Goal: Task Accomplishment & Management: Use online tool/utility

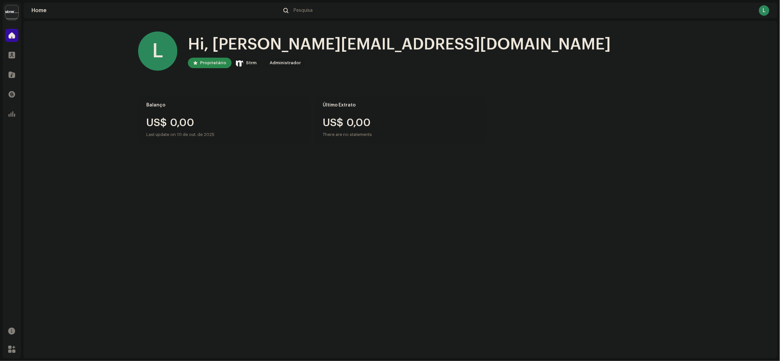
click at [14, 16] on img at bounding box center [11, 11] width 13 height 13
click at [70, 33] on div "Strm Organization" at bounding box center [62, 35] width 29 height 12
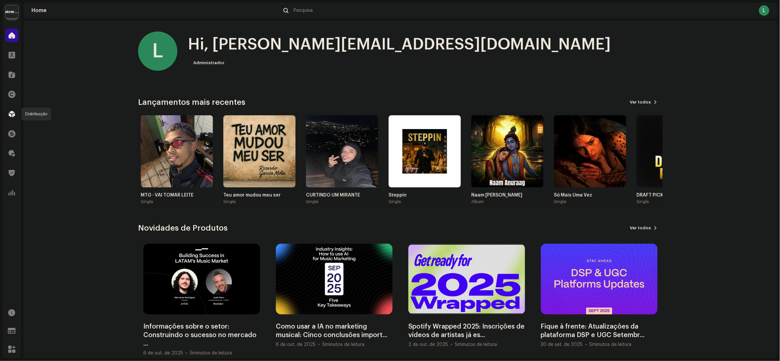
click at [14, 117] on span at bounding box center [12, 114] width 7 height 5
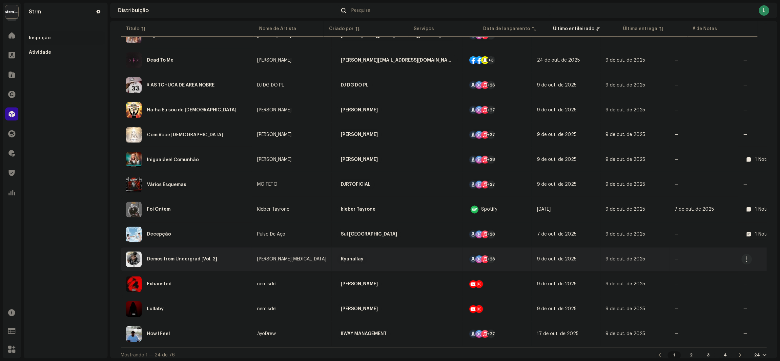
scroll to position [380, 0]
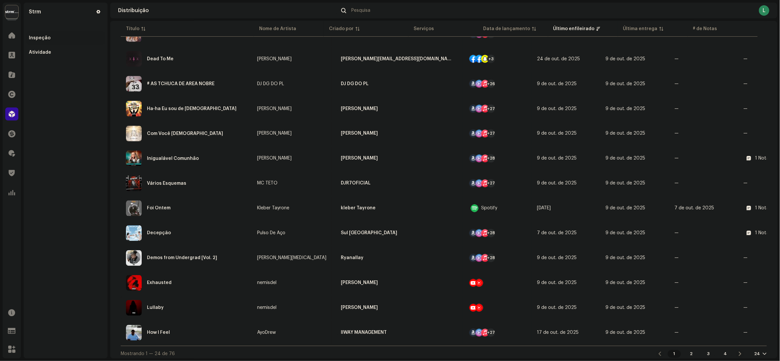
click at [754, 352] on div "24" at bounding box center [760, 354] width 12 height 5
click at [759, 339] on div "72" at bounding box center [762, 339] width 27 height 13
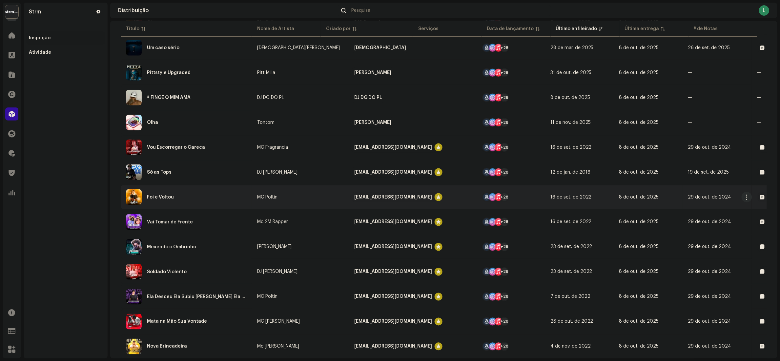
scroll to position [1113, 0]
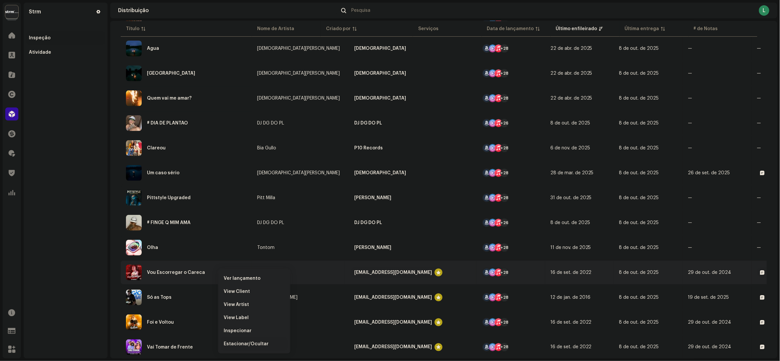
click at [244, 343] on span "Estacionar/Ocultar" at bounding box center [246, 344] width 45 height 5
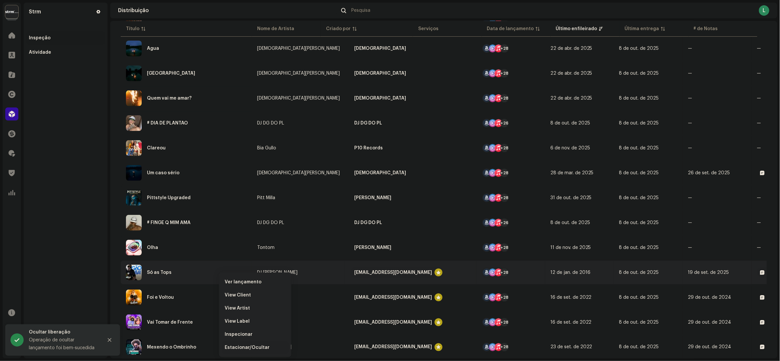
click at [246, 346] on span "Estacionar/Ocultar" at bounding box center [247, 347] width 45 height 5
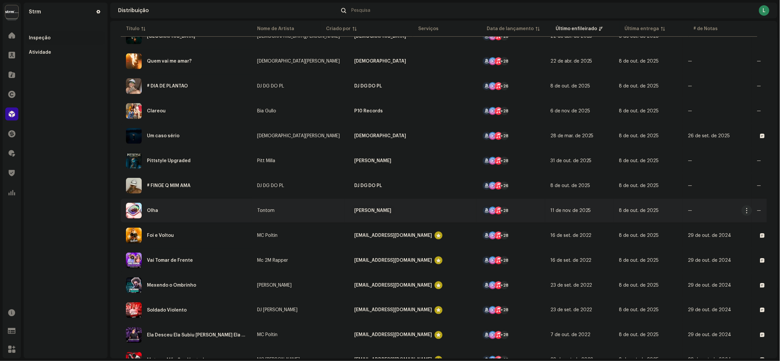
scroll to position [1178, 0]
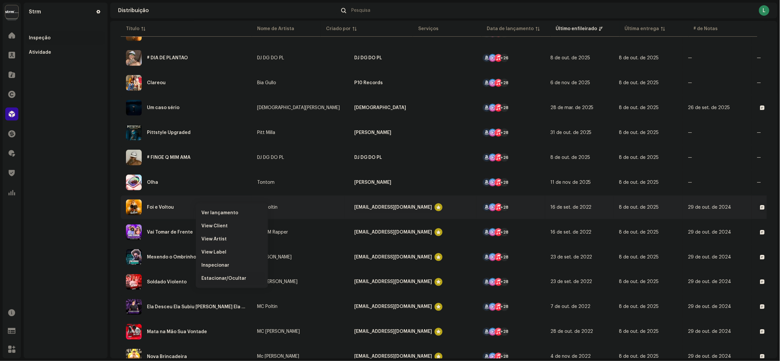
click at [229, 278] on span "Estacionar/Ocultar" at bounding box center [223, 278] width 45 height 5
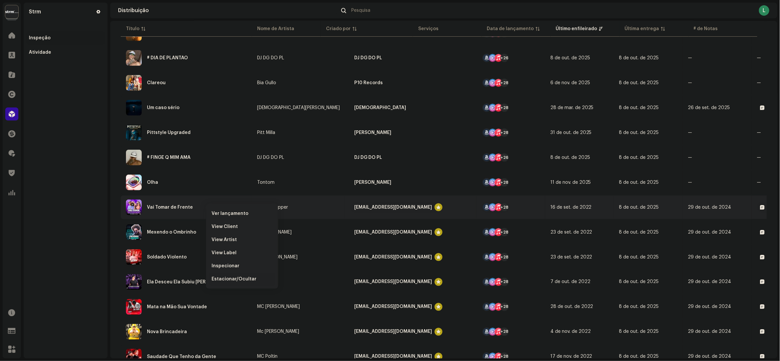
click at [234, 276] on div "Estacionar/Ocultar" at bounding box center [242, 279] width 66 height 13
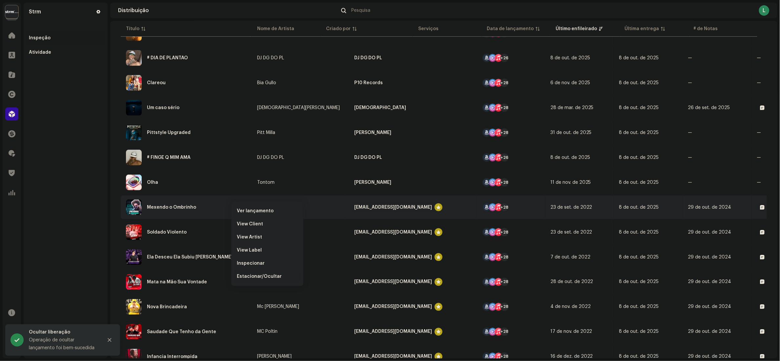
click at [259, 278] on span "Estacionar/Ocultar" at bounding box center [259, 276] width 45 height 5
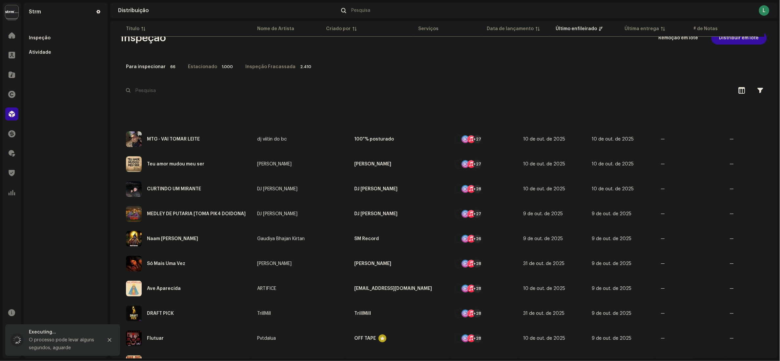
scroll to position [1153, 0]
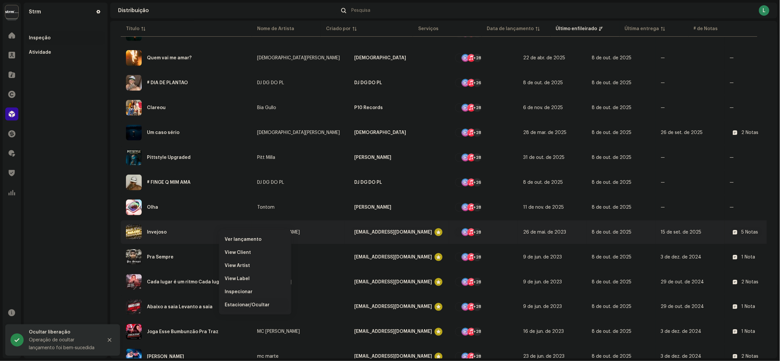
click at [252, 303] on span "Estacionar/Ocultar" at bounding box center [247, 305] width 45 height 5
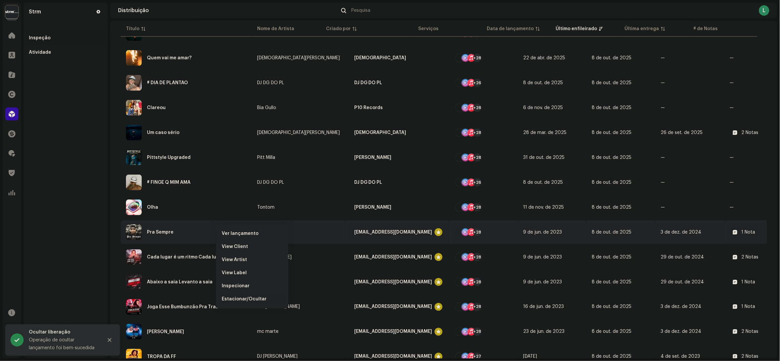
click at [245, 299] on span "Estacionar/Ocultar" at bounding box center [244, 299] width 45 height 5
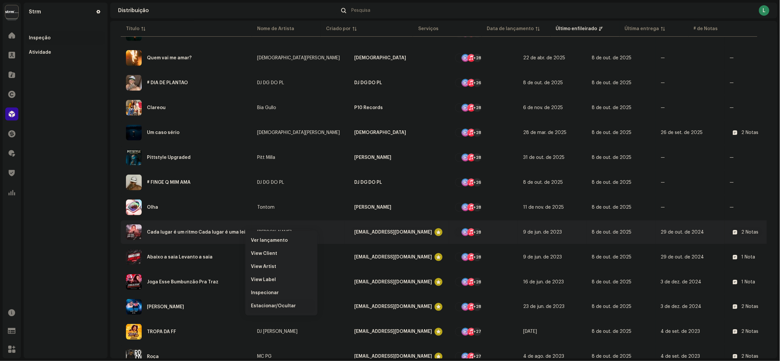
click at [274, 304] on span "Estacionar/Ocultar" at bounding box center [273, 306] width 45 height 5
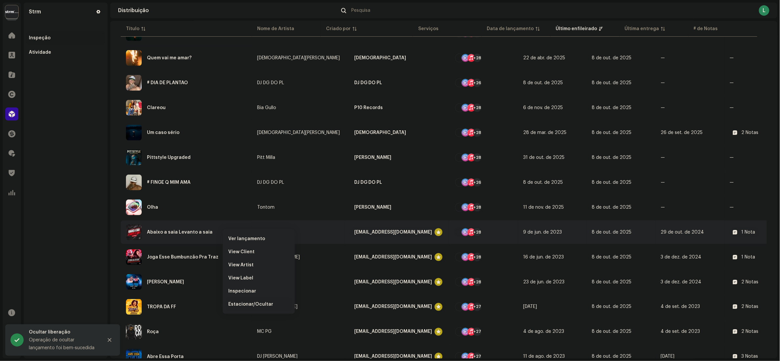
click at [244, 299] on div "Estacionar/Ocultar" at bounding box center [259, 304] width 66 height 13
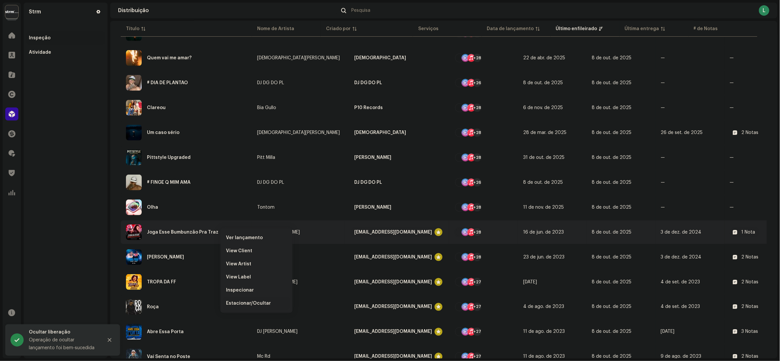
click at [247, 306] on span "Estacionar/Ocultar" at bounding box center [248, 303] width 45 height 5
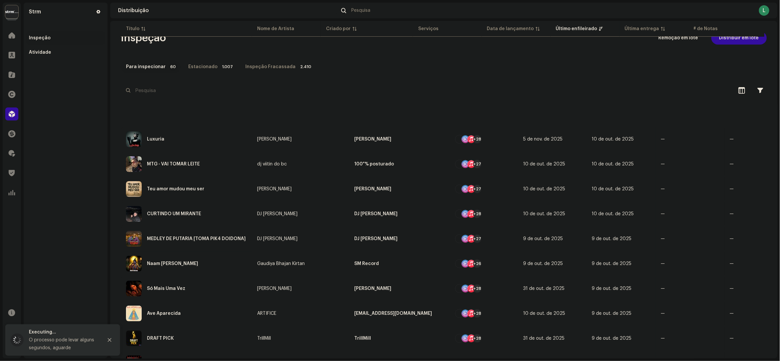
scroll to position [1153, 0]
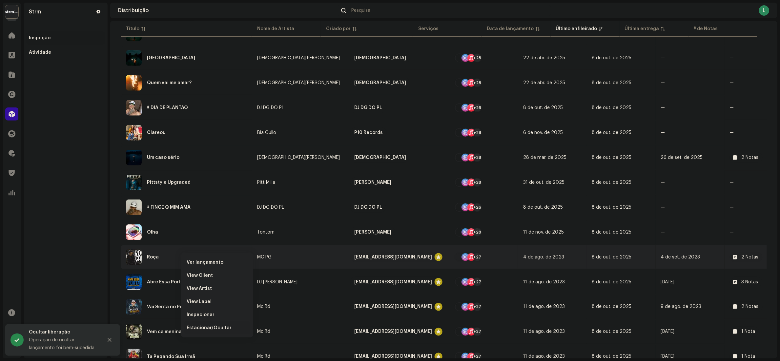
click at [207, 329] on span "Estacionar/Ocultar" at bounding box center [209, 328] width 45 height 5
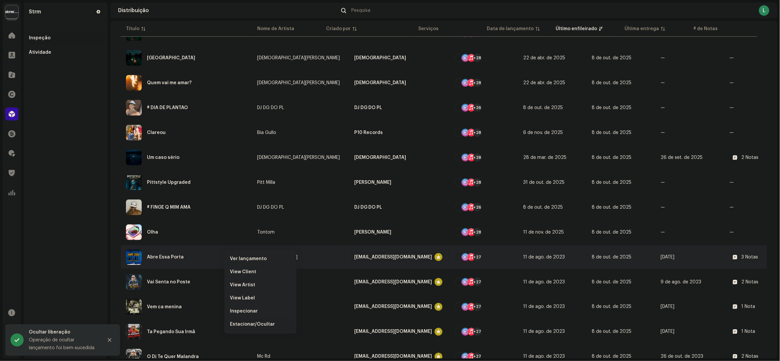
click at [262, 326] on span "Estacionar/Ocultar" at bounding box center [252, 324] width 45 height 5
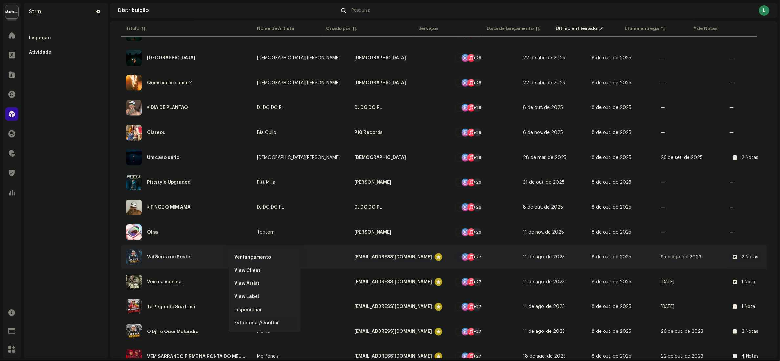
click at [248, 326] on div "Estacionar/Ocultar" at bounding box center [265, 323] width 66 height 13
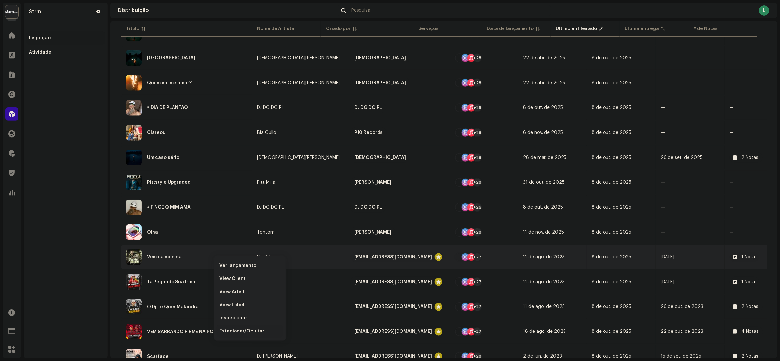
click at [241, 329] on span "Estacionar/Ocultar" at bounding box center [241, 331] width 45 height 5
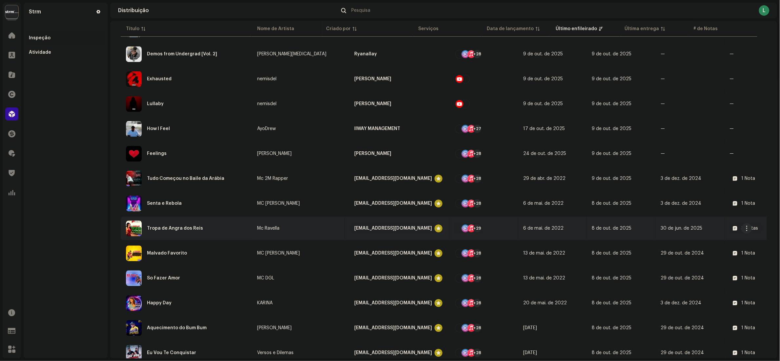
scroll to position [590, 0]
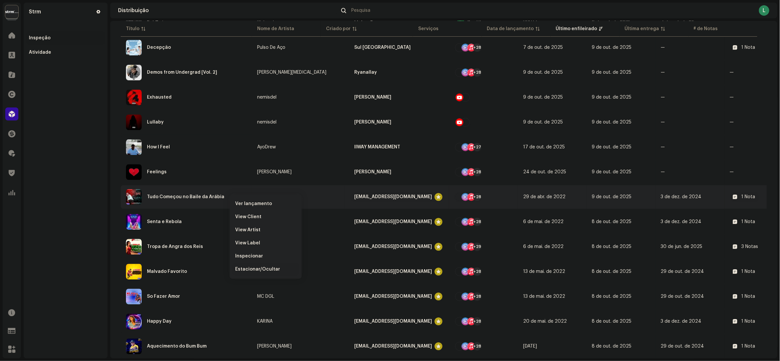
click at [252, 268] on span "Estacionar/Ocultar" at bounding box center [257, 269] width 45 height 5
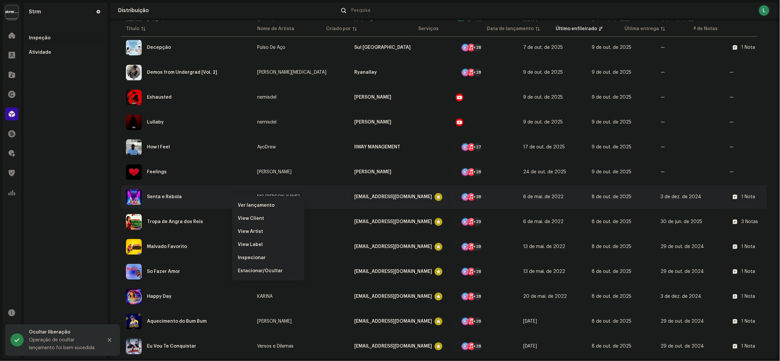
click at [261, 270] on span "Estacionar/Ocultar" at bounding box center [260, 271] width 45 height 5
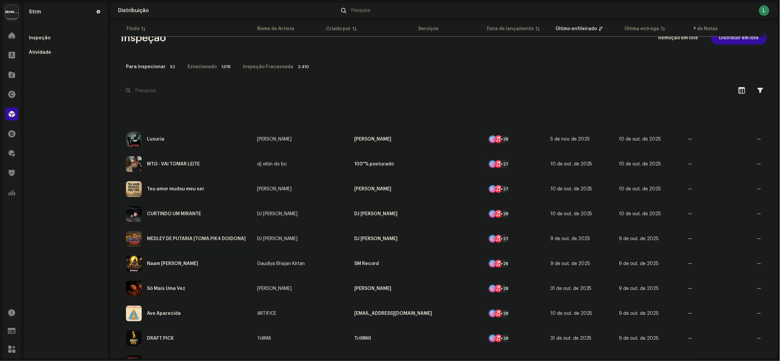
scroll to position [590, 0]
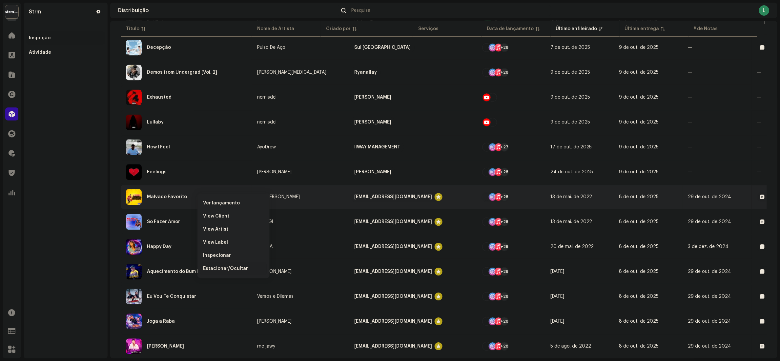
click at [231, 268] on span "Estacionar/Ocultar" at bounding box center [225, 268] width 45 height 5
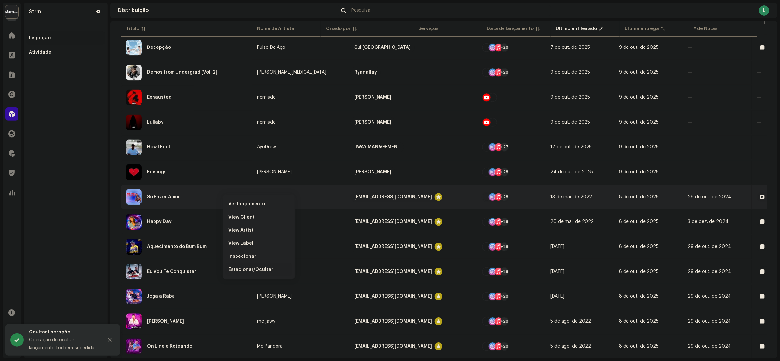
click at [251, 269] on span "Estacionar/Ocultar" at bounding box center [250, 269] width 45 height 5
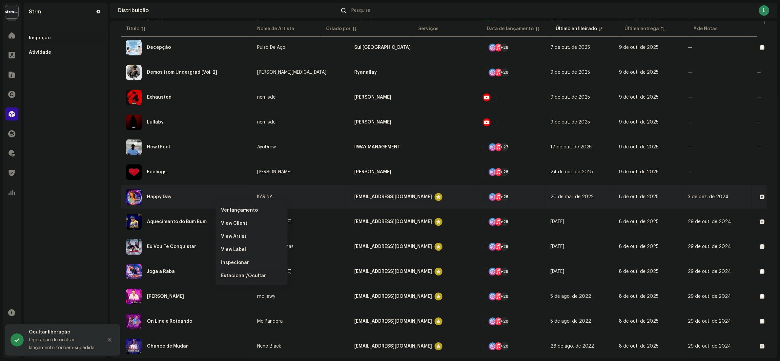
click at [246, 276] on span "Estacionar/Ocultar" at bounding box center [243, 276] width 45 height 5
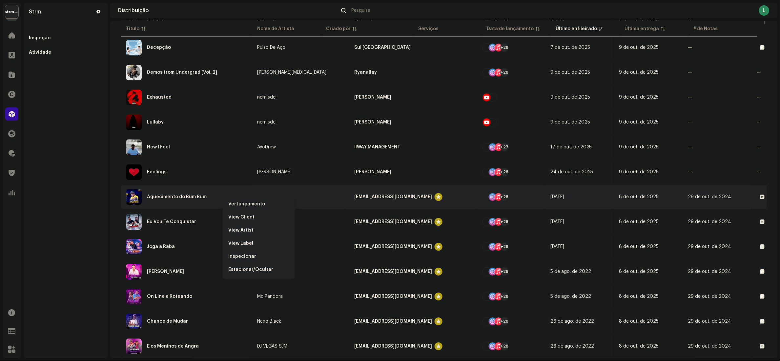
click at [266, 269] on span "Estacionar/Ocultar" at bounding box center [250, 269] width 45 height 5
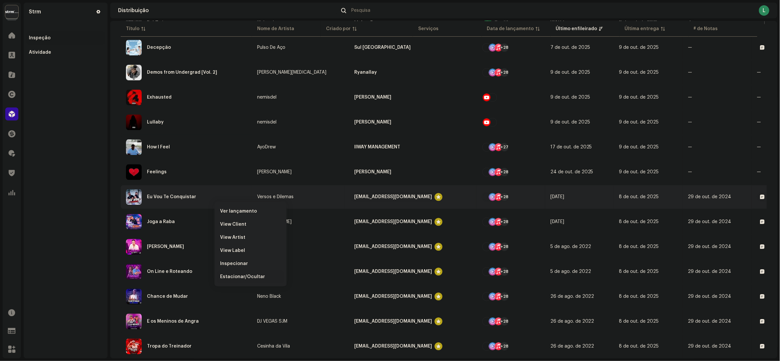
click at [252, 275] on span "Estacionar/Ocultar" at bounding box center [242, 277] width 45 height 5
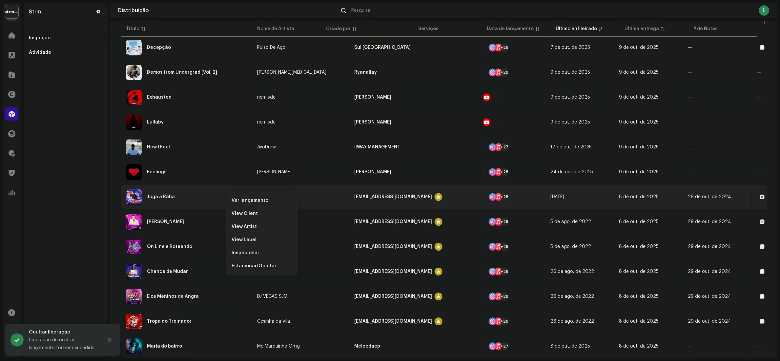
click at [248, 267] on span "Estacionar/Ocultar" at bounding box center [254, 266] width 45 height 5
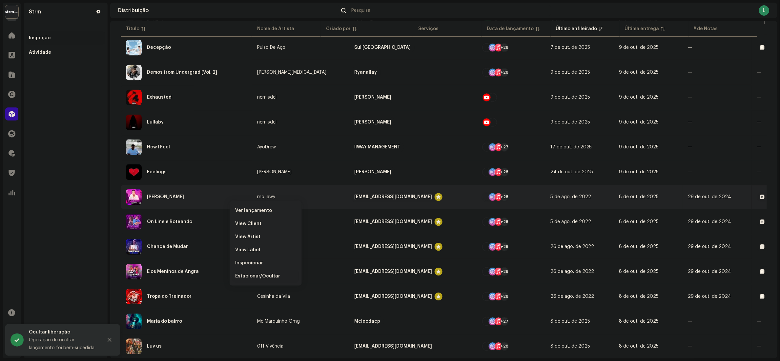
click at [252, 276] on span "Estacionar/Ocultar" at bounding box center [257, 276] width 45 height 5
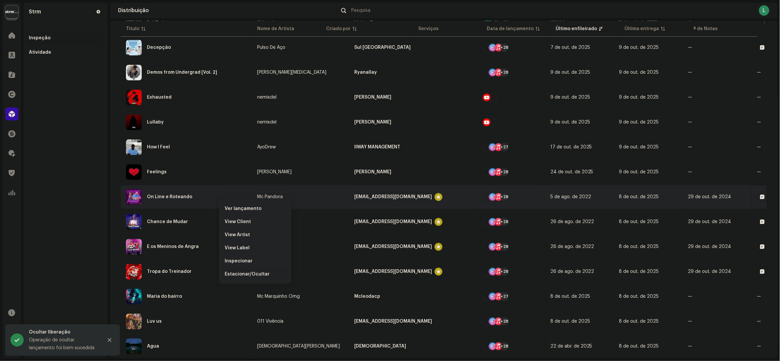
click at [251, 276] on span "Estacionar/Ocultar" at bounding box center [247, 274] width 45 height 5
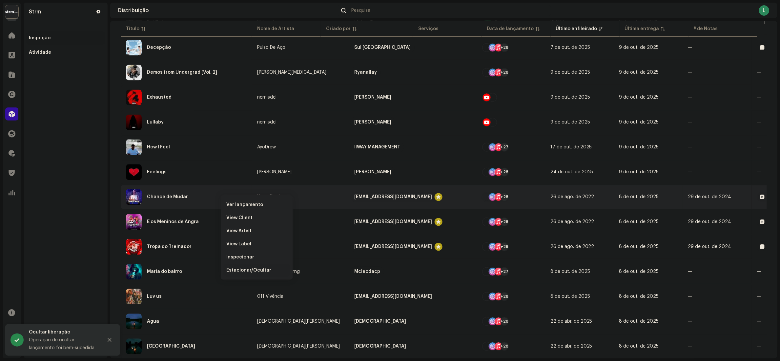
click at [255, 267] on div "Estacionar/Ocultar" at bounding box center [257, 270] width 66 height 13
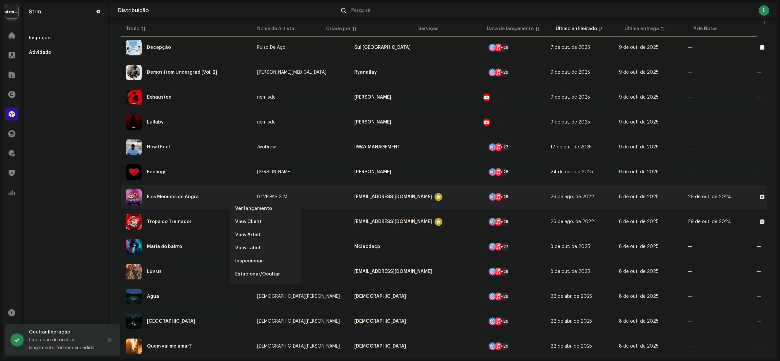
click at [267, 275] on span "Estacionar/Ocultar" at bounding box center [257, 274] width 45 height 5
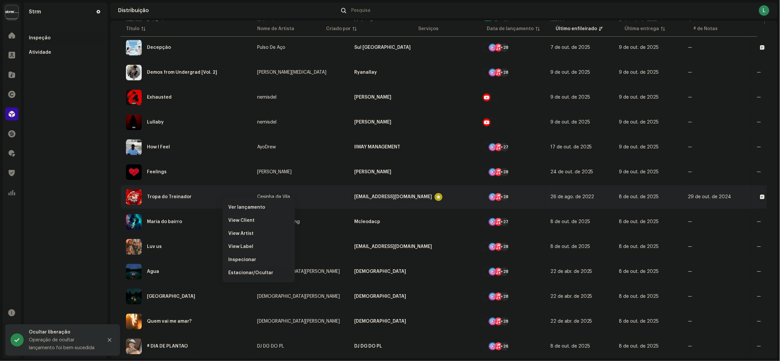
click at [250, 276] on span "Estacionar/Ocultar" at bounding box center [250, 273] width 45 height 5
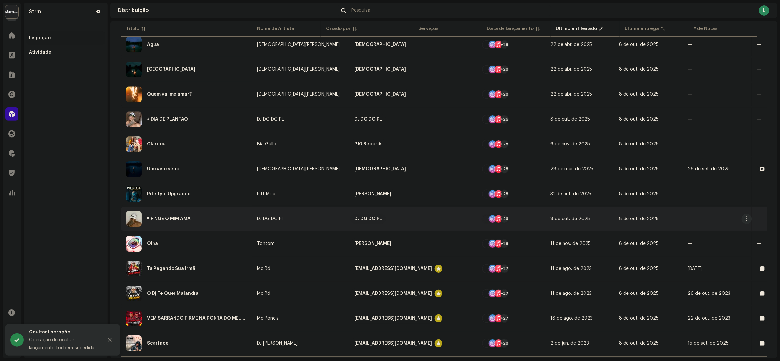
scroll to position [827, 0]
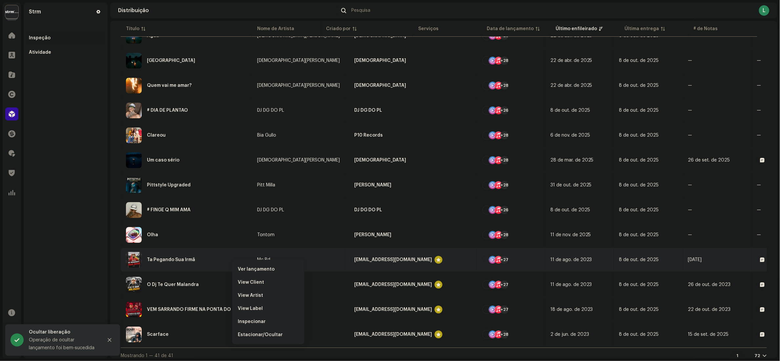
click at [262, 338] on span "Estacionar/Ocultar" at bounding box center [260, 335] width 45 height 5
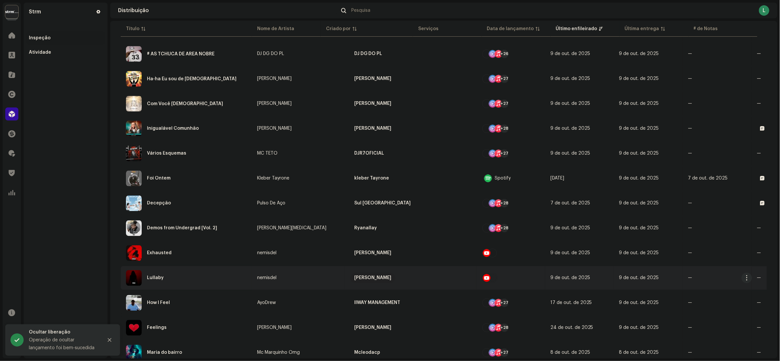
scroll to position [802, 0]
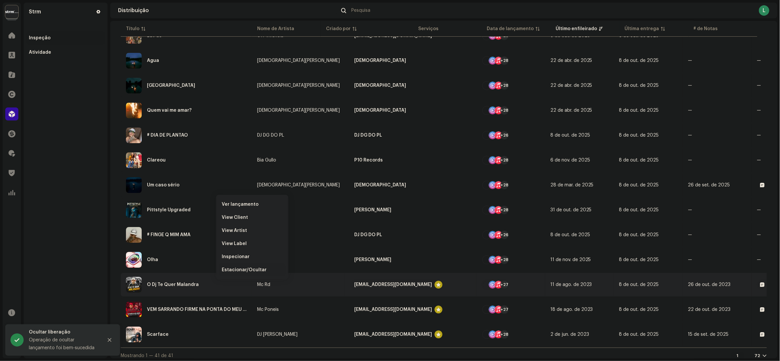
click at [242, 268] on span "Estacionar/Ocultar" at bounding box center [244, 270] width 45 height 5
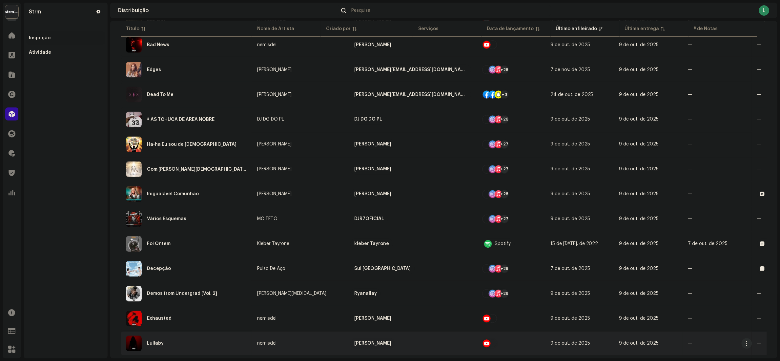
scroll to position [777, 0]
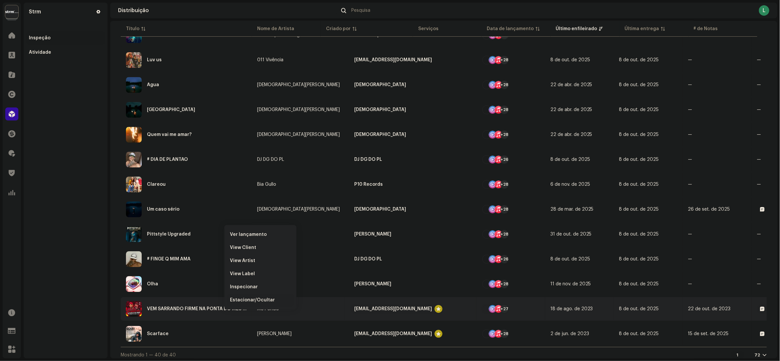
click at [252, 301] on span "Estacionar/Ocultar" at bounding box center [252, 300] width 45 height 5
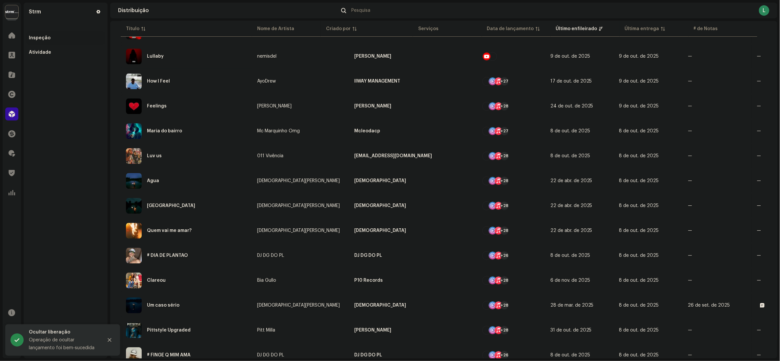
scroll to position [753, 0]
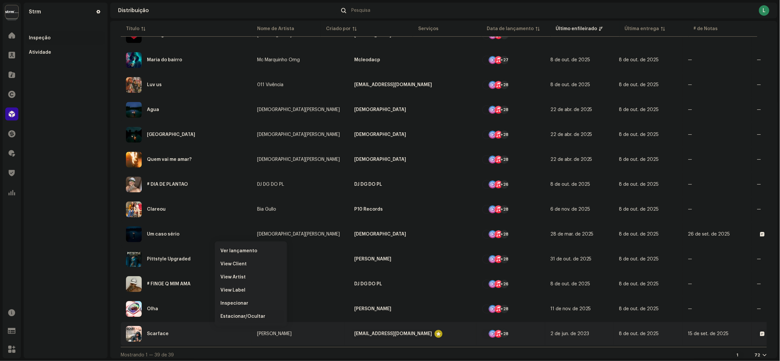
click at [247, 316] on span "Estacionar/Ocultar" at bounding box center [242, 316] width 45 height 5
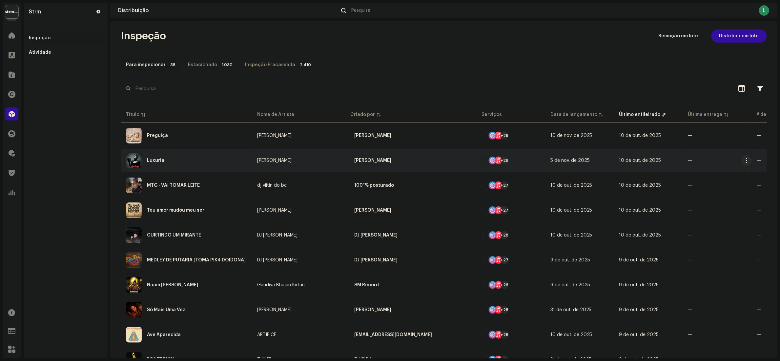
scroll to position [0, 0]
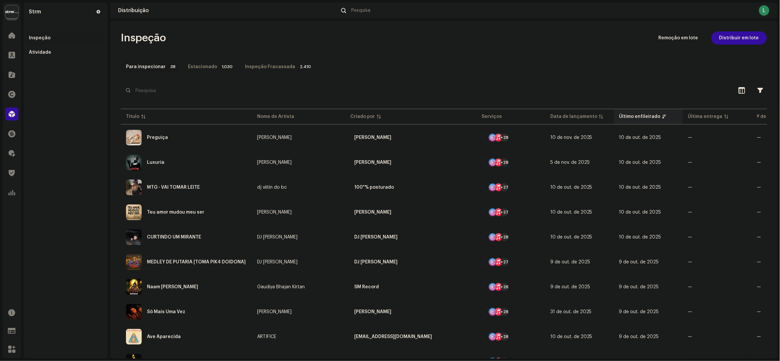
click at [614, 113] on th "Último enfileirado" at bounding box center [648, 117] width 69 height 16
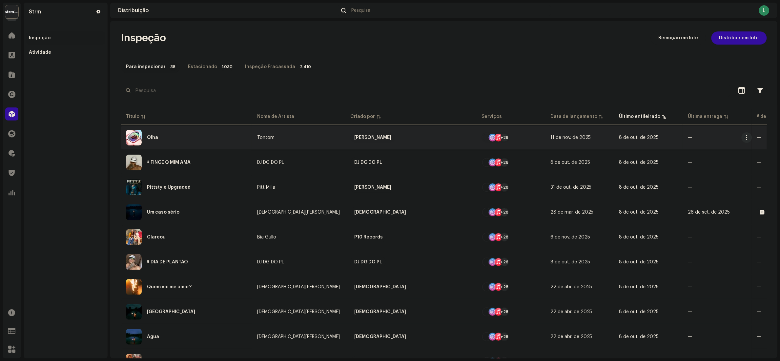
click at [195, 138] on div "Olha" at bounding box center [186, 138] width 121 height 16
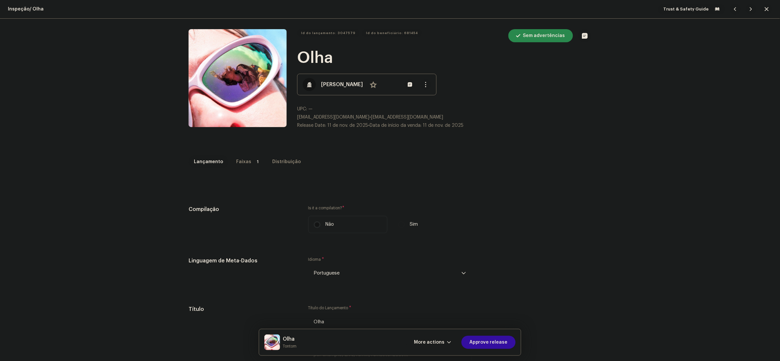
click at [254, 158] on p-badge "1" at bounding box center [258, 162] width 8 height 8
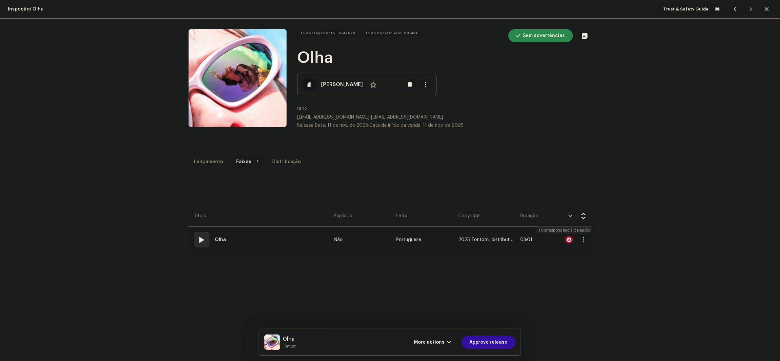
click at [565, 238] on div at bounding box center [569, 240] width 8 height 8
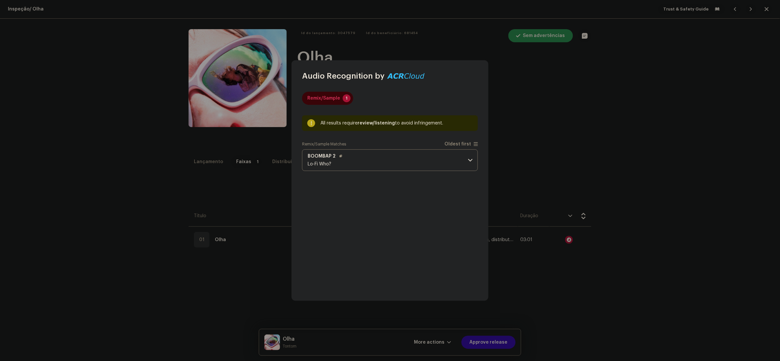
click at [385, 157] on p-accordion-header "BOOMBAP 2 Lo-Fi Who?" at bounding box center [390, 161] width 176 height 22
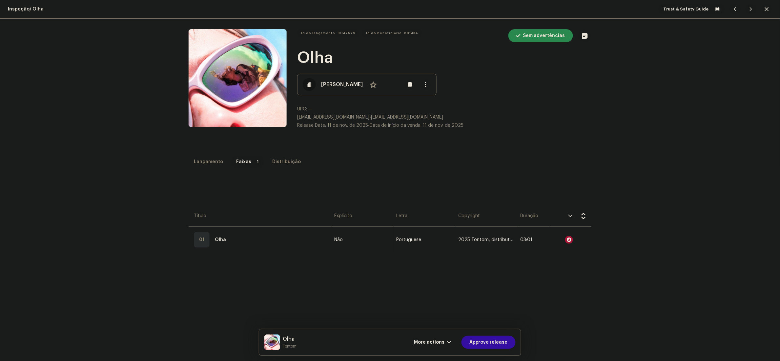
click at [664, 138] on div "Audio Recognition by Remix/Sample 1 All results require review/listening to avo…" at bounding box center [390, 180] width 780 height 361
click at [474, 343] on span "Approve release" at bounding box center [488, 342] width 38 height 13
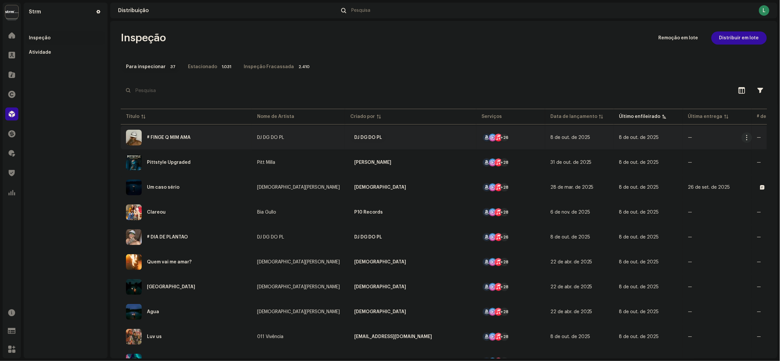
click at [212, 135] on div "# FINGE Q MIM AMA" at bounding box center [186, 138] width 121 height 16
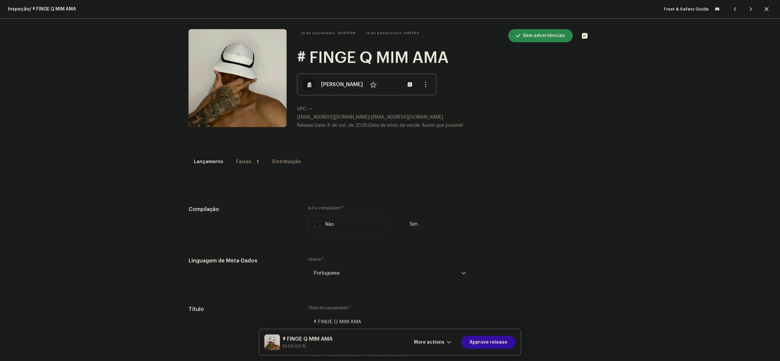
click at [239, 160] on div "Faixas" at bounding box center [243, 161] width 15 height 13
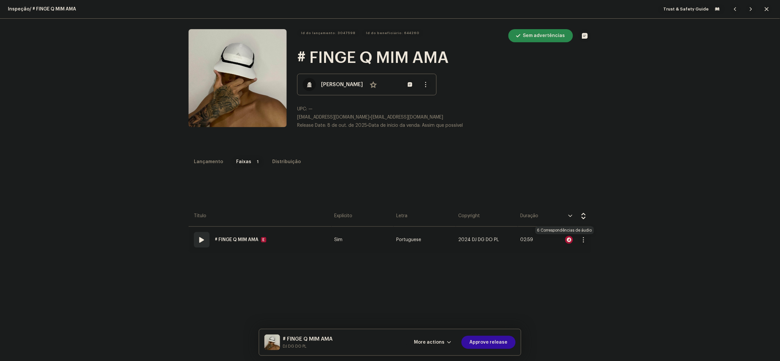
click at [566, 239] on div at bounding box center [569, 240] width 8 height 8
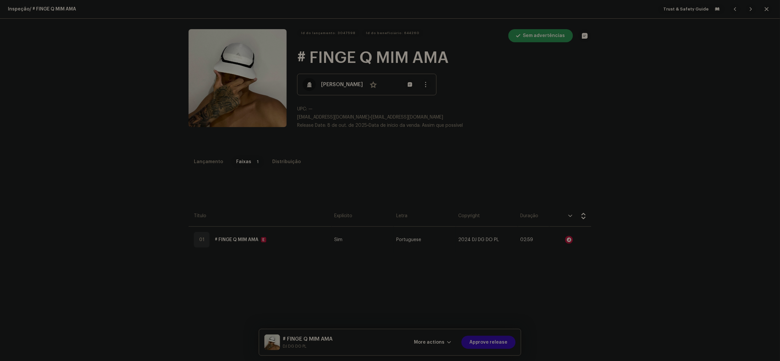
click at [649, 229] on div "Audio Recognition by Remix/Sample 6 All results require review/listening to avo…" at bounding box center [390, 180] width 780 height 361
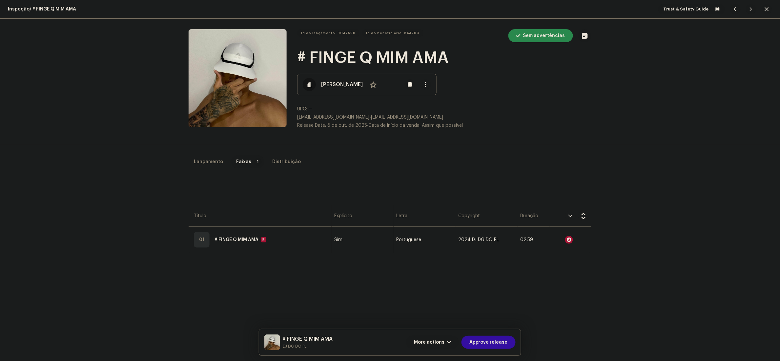
click at [429, 344] on span "More actions" at bounding box center [429, 342] width 31 height 13
click at [432, 299] on span "Falha e Retorno" at bounding box center [435, 300] width 36 height 5
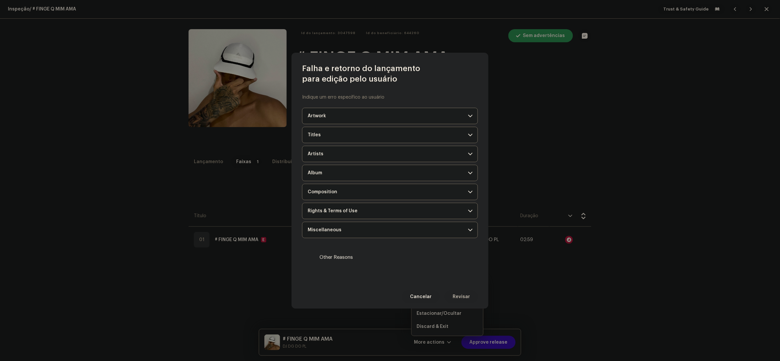
click at [381, 170] on p-accordion-header "Album" at bounding box center [390, 173] width 176 height 16
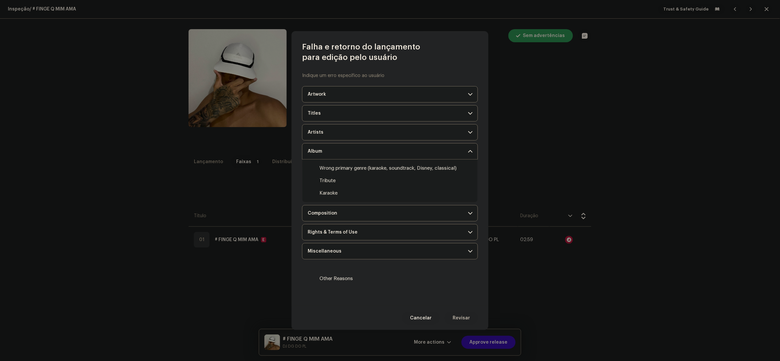
click at [355, 215] on p-accordion-header "Composition" at bounding box center [390, 213] width 176 height 16
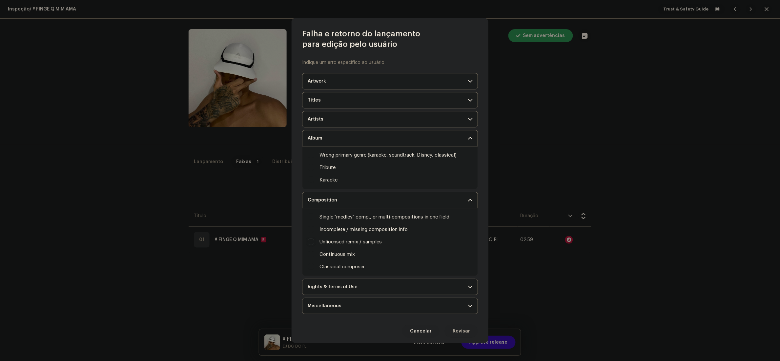
click at [313, 243] on input "Irrelevant / excessive information" at bounding box center [311, 242] width 7 height 7
checkbox input "true"
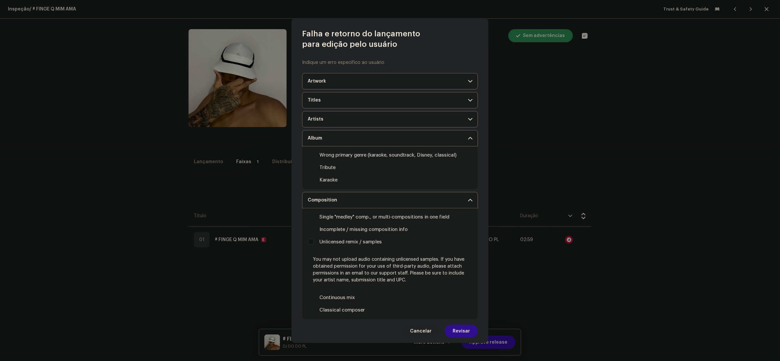
click at [456, 334] on span "Revisar" at bounding box center [461, 331] width 17 height 13
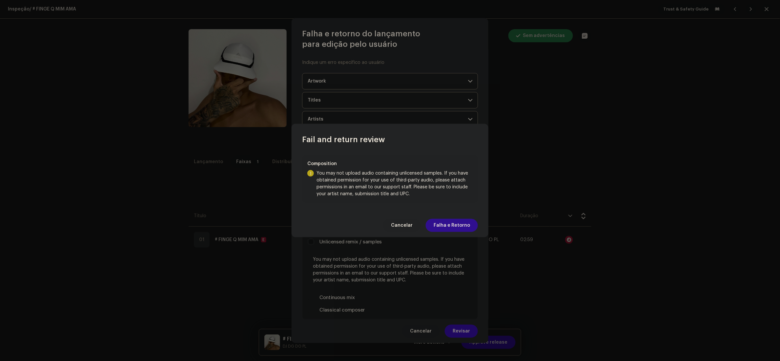
click at [443, 227] on span "Falha e Retorno" at bounding box center [452, 225] width 36 height 13
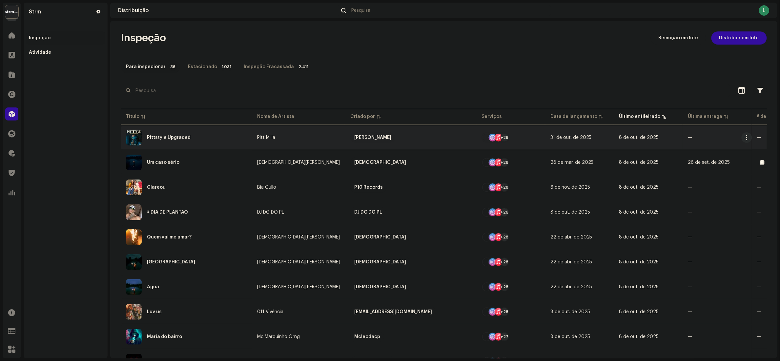
click at [208, 143] on div "Pittstyle Upgraded" at bounding box center [186, 138] width 121 height 16
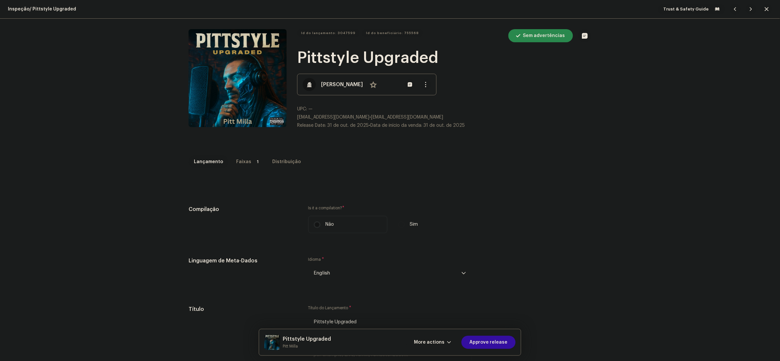
click at [244, 165] on p-tab "Faixas 1" at bounding box center [247, 161] width 33 height 13
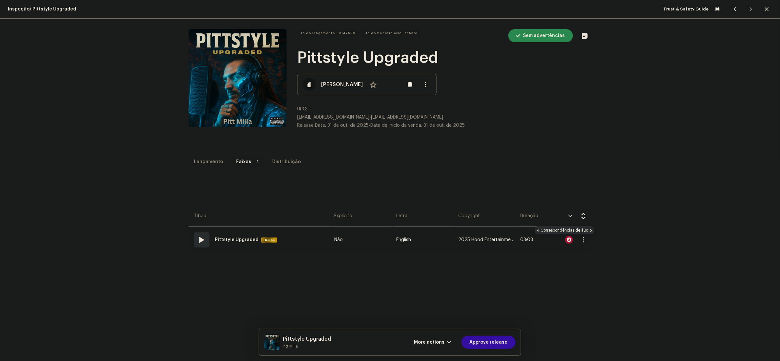
click at [566, 240] on div at bounding box center [569, 240] width 8 height 8
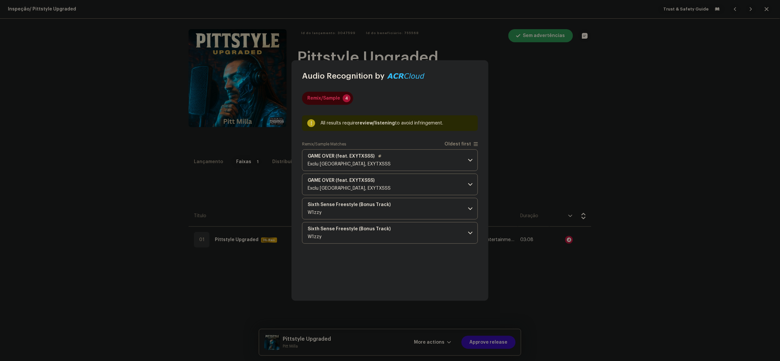
click at [410, 156] on p-accordion-header "GAME OVER (feat. EXYTXSSS) Exclu Montreal, EXYTXSSS" at bounding box center [390, 161] width 176 height 22
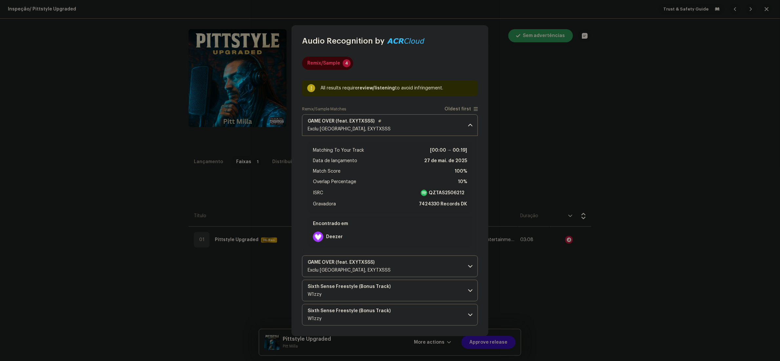
click at [412, 125] on p-accordion-header "GAME OVER (feat. EXYTXSSS) Exclu Montreal, EXYTXSSS" at bounding box center [390, 125] width 176 height 22
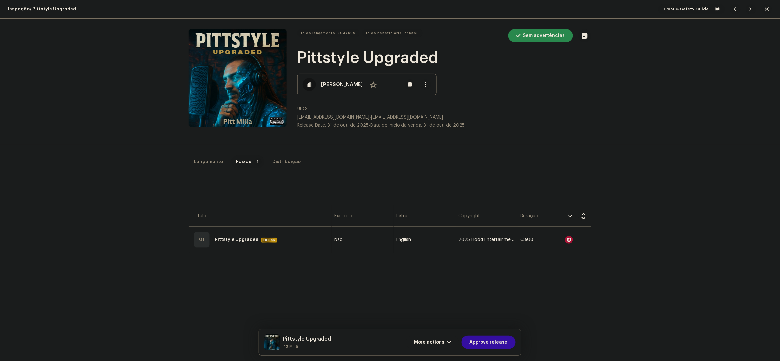
click at [660, 145] on div "Audio Recognition by Remix/Sample 4 All results require review/listening to avo…" at bounding box center [390, 180] width 780 height 361
click at [443, 342] on span "More actions" at bounding box center [429, 342] width 31 height 13
click at [439, 298] on div "Falha e Retorno" at bounding box center [447, 300] width 66 height 13
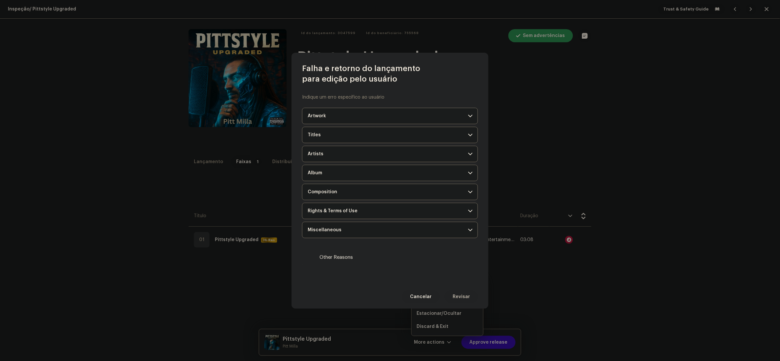
click at [306, 258] on label "Other Reasons" at bounding box center [390, 258] width 176 height 18
click at [308, 258] on input "Other Reasons" at bounding box center [311, 258] width 7 height 7
checkbox input "true"
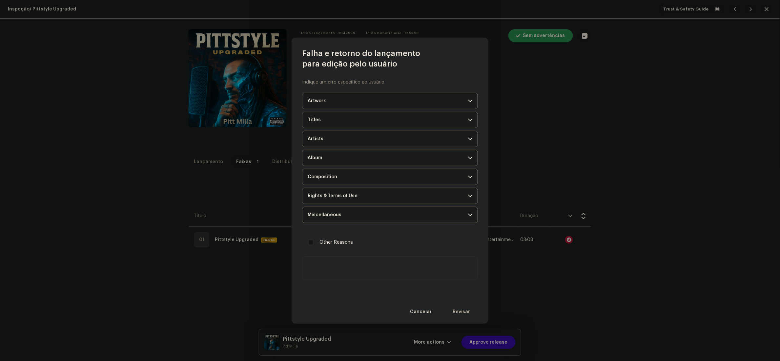
click at [363, 271] on textarea at bounding box center [390, 269] width 176 height 24
paste textarea "During our inspection, we identified that one or more tracks in your release ar…"
type textarea "During our inspection, we identified that one or more tracks in your release ar…"
click at [463, 313] on span "Revisar" at bounding box center [461, 312] width 17 height 13
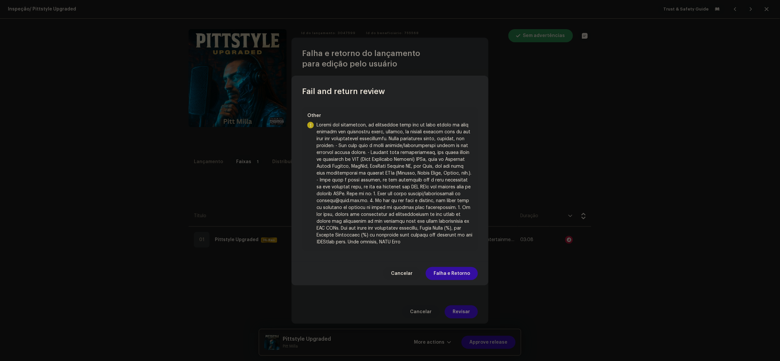
click at [458, 277] on span "Falha e Retorno" at bounding box center [452, 273] width 36 height 13
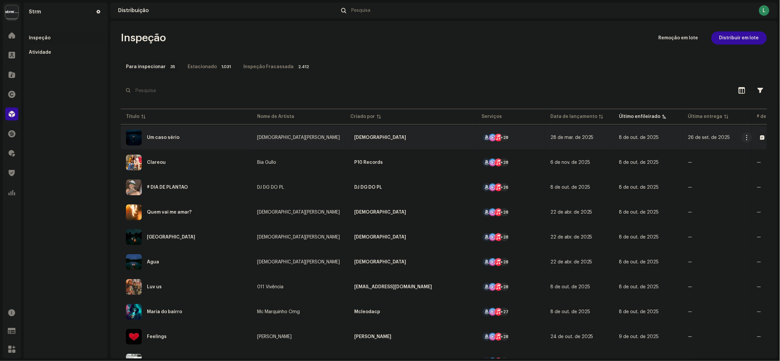
click at [191, 138] on div "Um caso sério" at bounding box center [186, 138] width 121 height 16
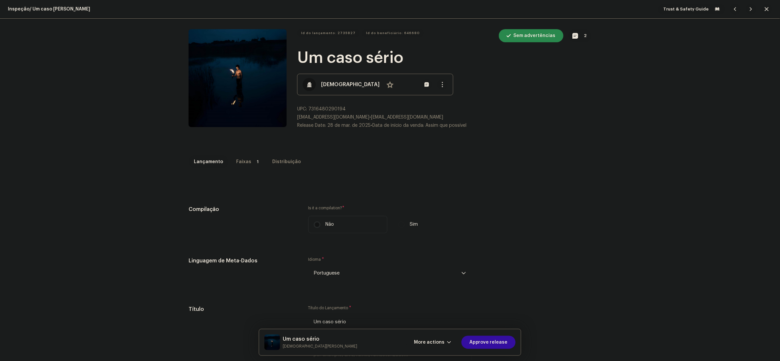
click at [243, 157] on p-tab "Faixas 1" at bounding box center [247, 161] width 33 height 13
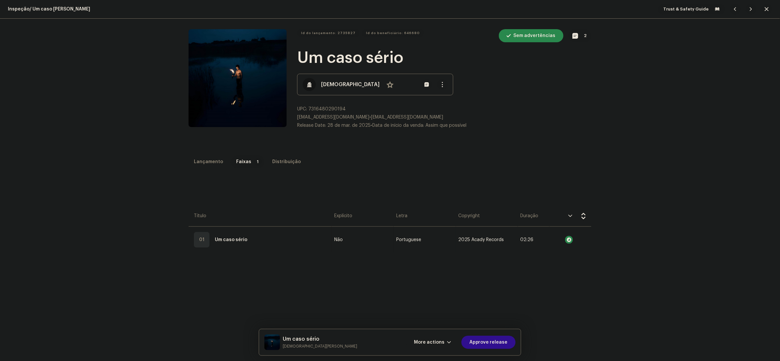
click at [505, 339] on span "Approve release" at bounding box center [488, 342] width 38 height 13
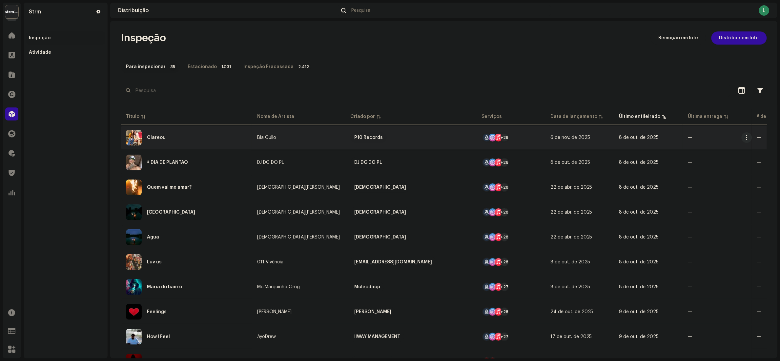
click at [199, 131] on div "Clareou" at bounding box center [186, 138] width 121 height 16
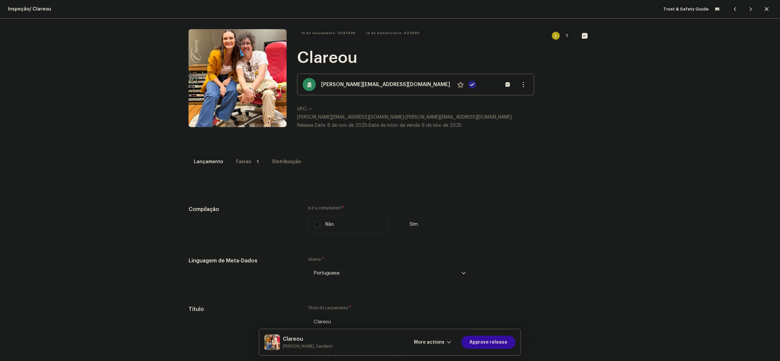
click at [242, 160] on div "Faixas" at bounding box center [243, 161] width 15 height 13
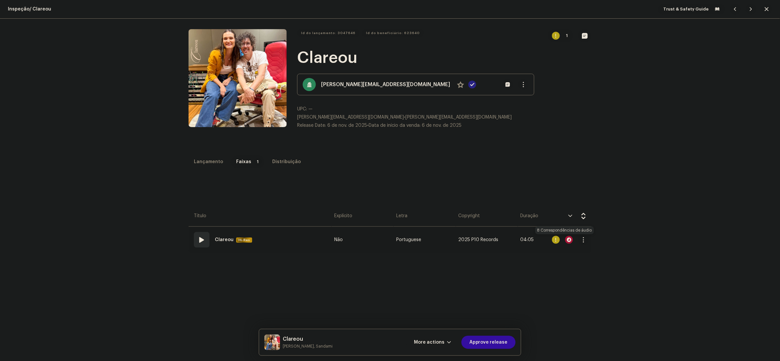
click at [565, 239] on div at bounding box center [569, 240] width 8 height 8
click at [629, 149] on div "Audio Recognition by Cover 8 All results require review/listening to avoid infr…" at bounding box center [390, 180] width 780 height 361
click at [430, 343] on span "More actions" at bounding box center [429, 342] width 31 height 13
click at [433, 298] on span "Falha e Retorno" at bounding box center [435, 300] width 36 height 5
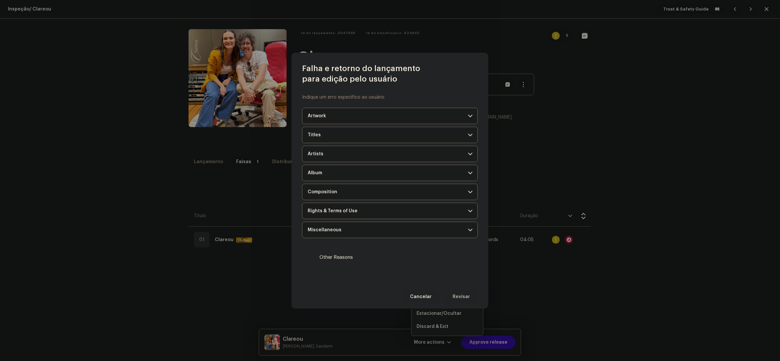
click at [348, 258] on span "Other Reasons" at bounding box center [336, 257] width 33 height 7
click at [314, 258] on input "Other Reasons" at bounding box center [311, 258] width 7 height 7
checkbox input "true"
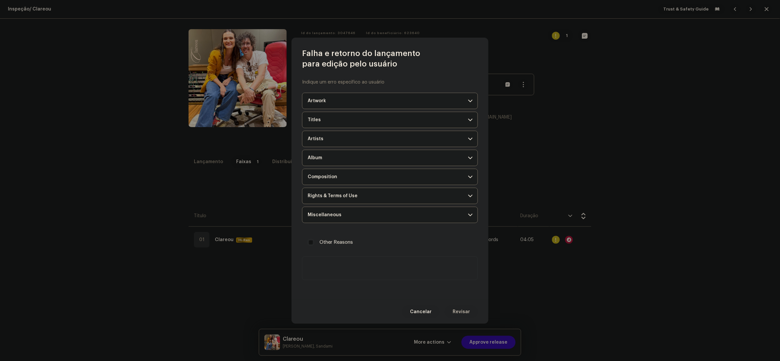
click at [375, 271] on textarea at bounding box center [390, 269] width 176 height 24
paste textarea "Durante a inspeção, identificamos que uma ou mais faixas do seu lançamento cont…"
type textarea "Durante a inspeção, identificamos que uma ou mais faixas do seu lançamento cont…"
click at [466, 314] on span "Revisar" at bounding box center [461, 312] width 17 height 13
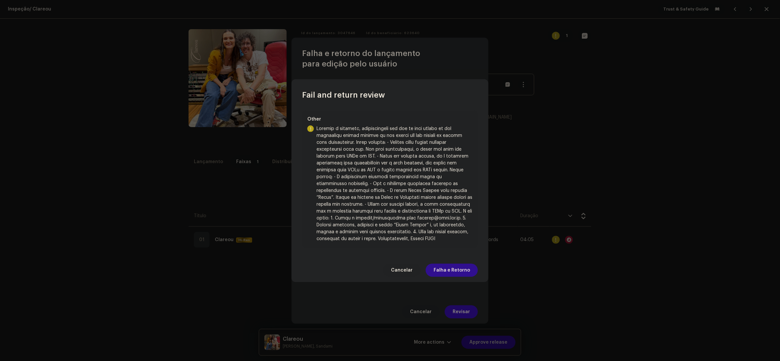
click at [463, 267] on span "Falha e Retorno" at bounding box center [452, 270] width 36 height 13
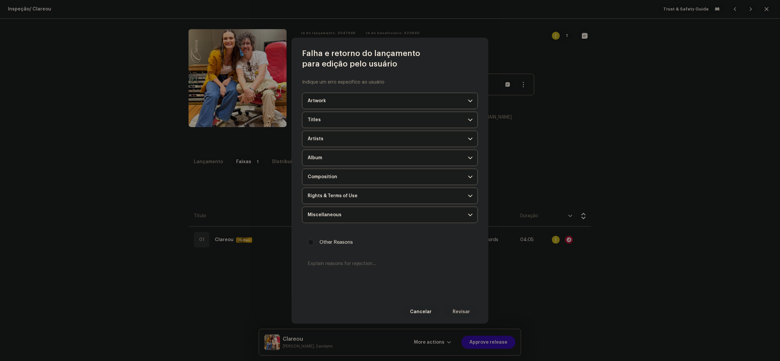
scroll to position [0, 0]
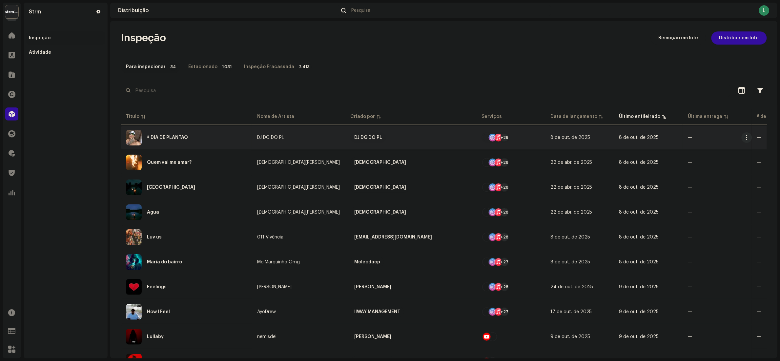
click at [214, 137] on div "# DIA DE PLANTÃO" at bounding box center [186, 138] width 121 height 16
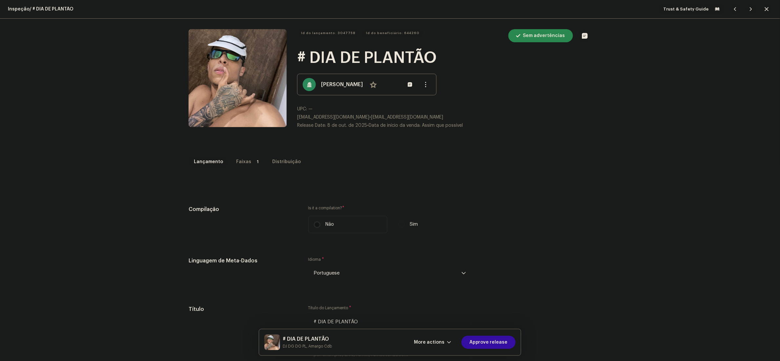
click at [249, 157] on p-tab "Faixas 1" at bounding box center [247, 161] width 33 height 13
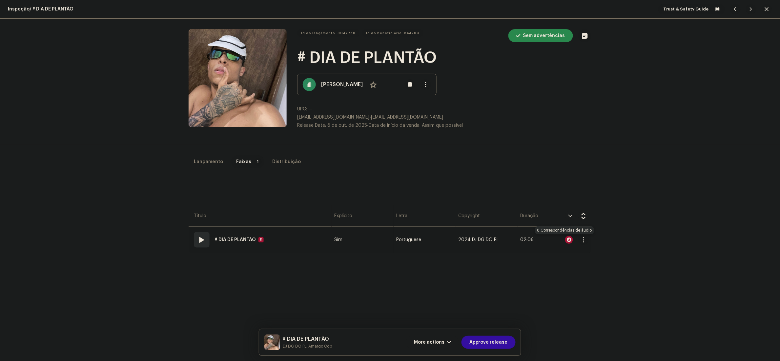
click at [565, 240] on div at bounding box center [569, 240] width 8 height 8
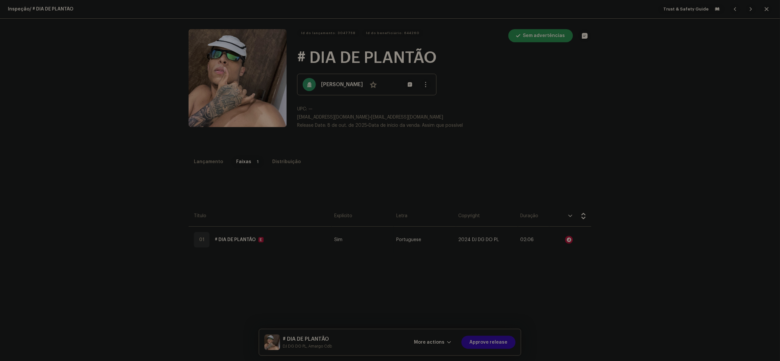
click at [571, 304] on div "Audio Recognition by Remix/Sample 8 All results require review/listening to avo…" at bounding box center [390, 180] width 780 height 361
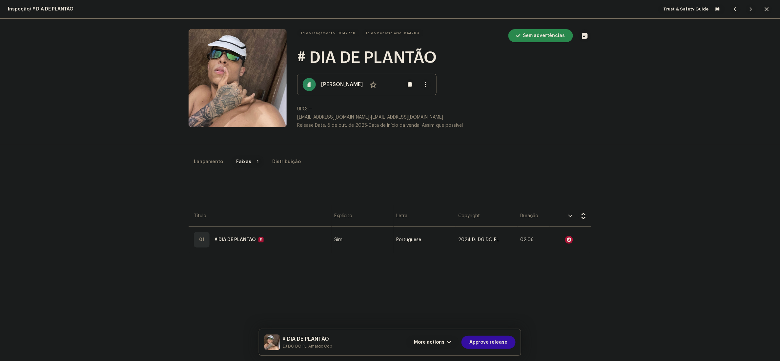
drag, startPoint x: 441, startPoint y: 341, endPoint x: 441, endPoint y: 337, distance: 4.0
click at [441, 340] on span "More actions" at bounding box center [429, 342] width 31 height 13
click at [437, 298] on span "Falha e Retorno" at bounding box center [435, 300] width 36 height 5
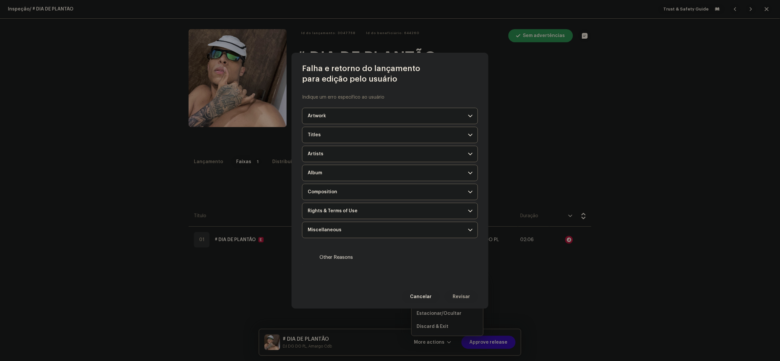
click at [342, 254] on label "Other Reasons" at bounding box center [390, 258] width 176 height 18
click at [314, 255] on input "Other Reasons" at bounding box center [311, 258] width 7 height 7
checkbox input "true"
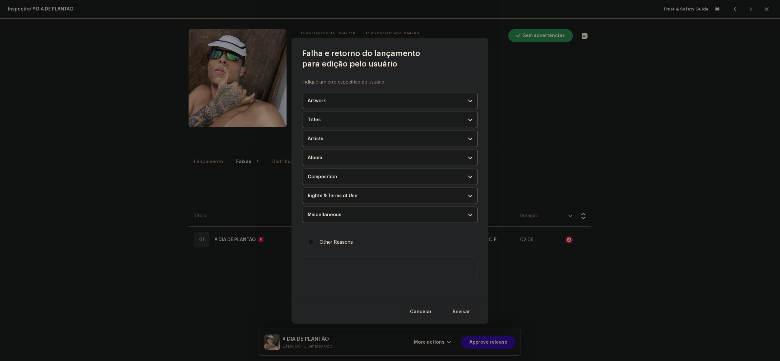
click at [353, 271] on textarea at bounding box center [390, 269] width 176 height 24
paste textarea "Durante a inspeção, identificamos que uma ou mais faixas do seu lançamento são …"
type textarea "Durante a inspeção, identificamos que uma ou mais faixas do seu lançamento são …"
click at [457, 316] on span "Revisar" at bounding box center [461, 312] width 17 height 13
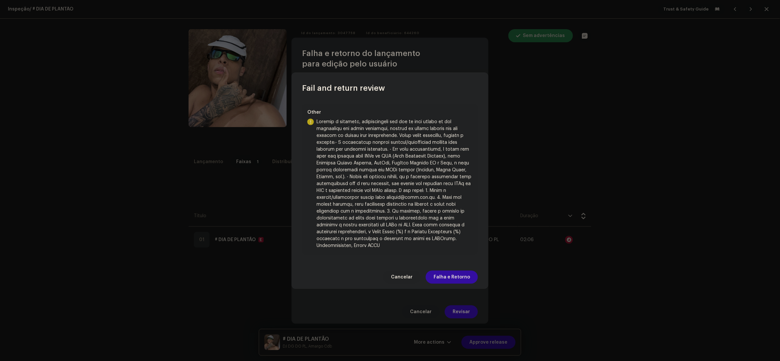
click at [453, 278] on span "Falha e Retorno" at bounding box center [452, 277] width 36 height 13
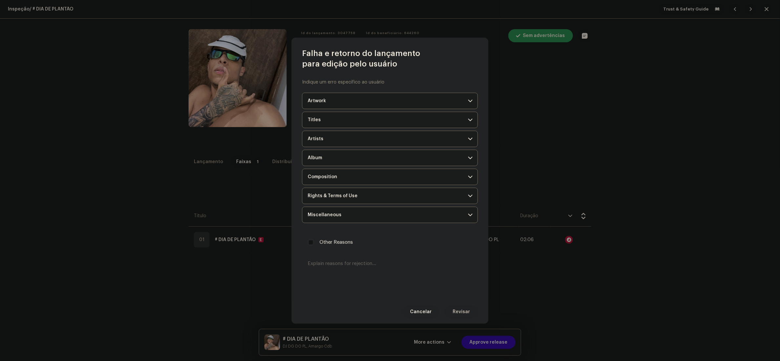
scroll to position [0, 0]
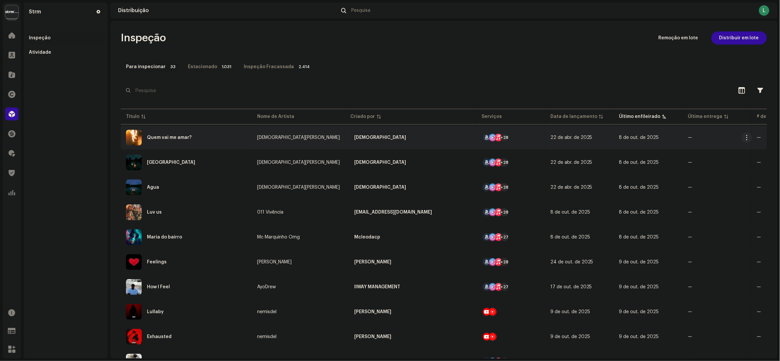
click at [220, 134] on div "Quem vai me amar?" at bounding box center [186, 138] width 121 height 16
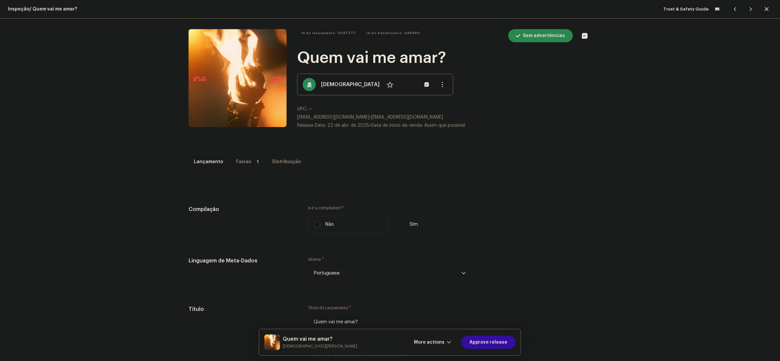
click at [242, 161] on div "Faixas" at bounding box center [243, 161] width 15 height 13
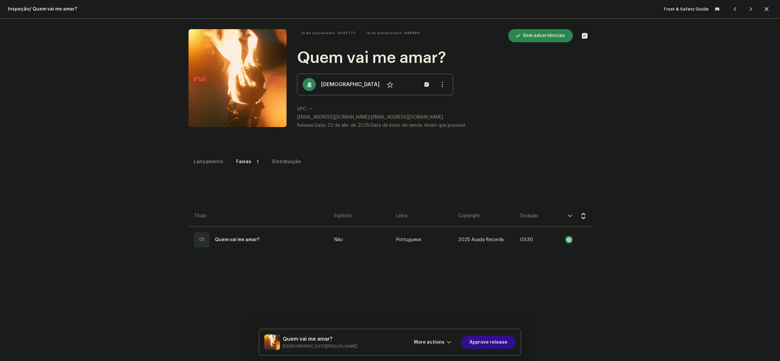
click at [489, 339] on span "Approve release" at bounding box center [488, 342] width 38 height 13
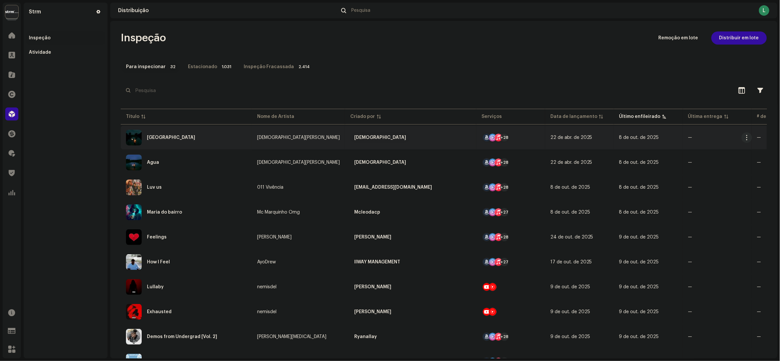
click at [208, 135] on div "Cidade fria" at bounding box center [186, 138] width 121 height 16
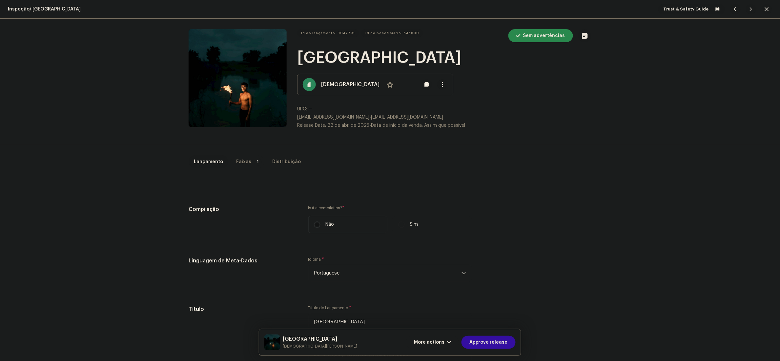
click at [236, 163] on div "Faixas" at bounding box center [243, 161] width 15 height 13
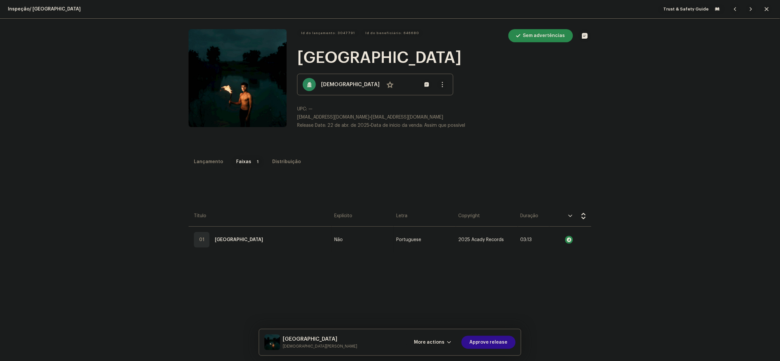
click at [501, 344] on span "Approve release" at bounding box center [488, 342] width 38 height 13
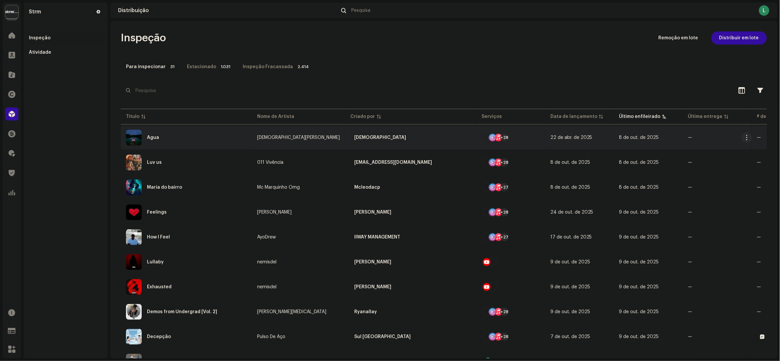
click at [182, 134] on div "Água" at bounding box center [186, 138] width 121 height 16
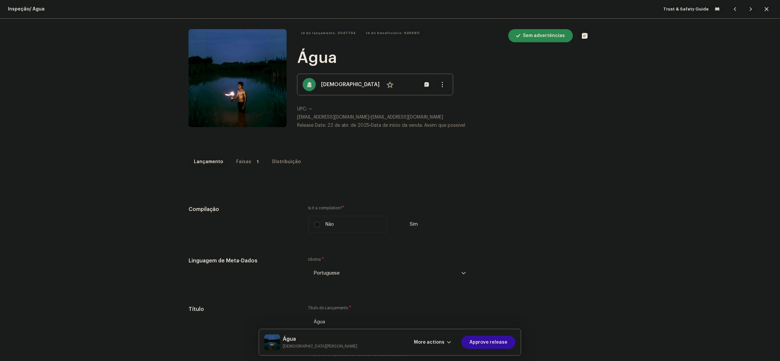
click at [244, 162] on p-tab "Faixas 1" at bounding box center [247, 161] width 33 height 13
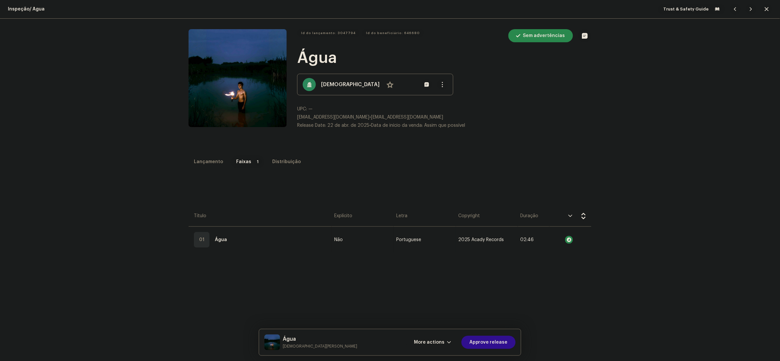
click at [492, 340] on span "Approve release" at bounding box center [488, 342] width 38 height 13
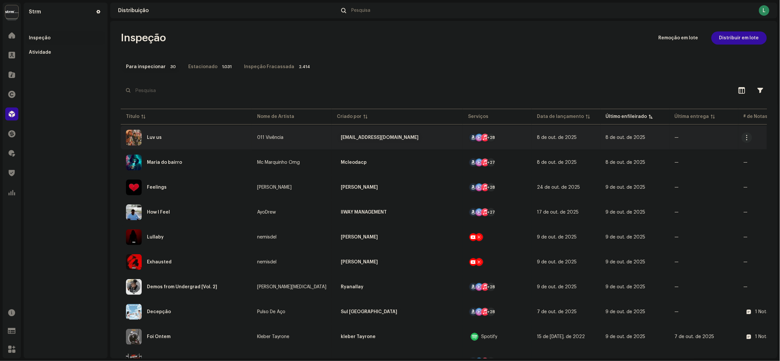
click at [180, 140] on div "Luv us" at bounding box center [186, 138] width 121 height 16
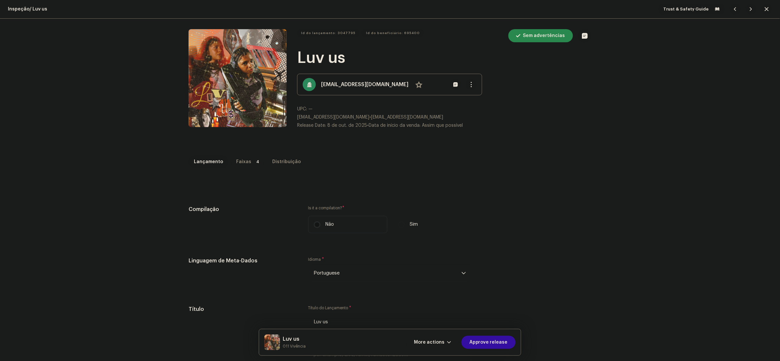
click at [241, 159] on div "Faixas" at bounding box center [243, 161] width 15 height 13
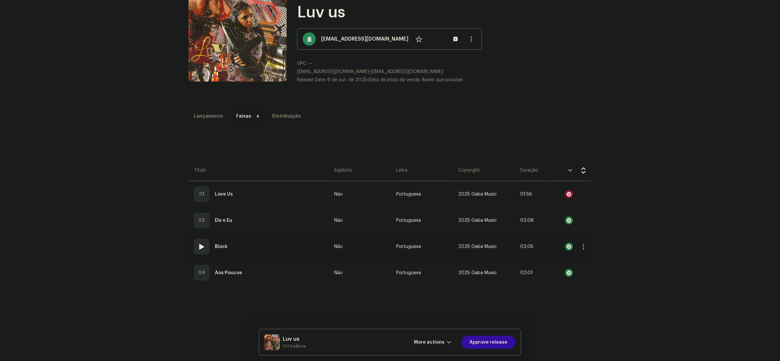
scroll to position [66, 0]
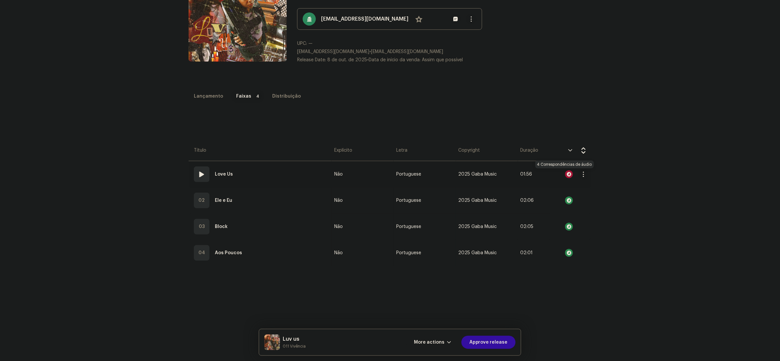
click at [566, 174] on div at bounding box center [569, 175] width 8 height 8
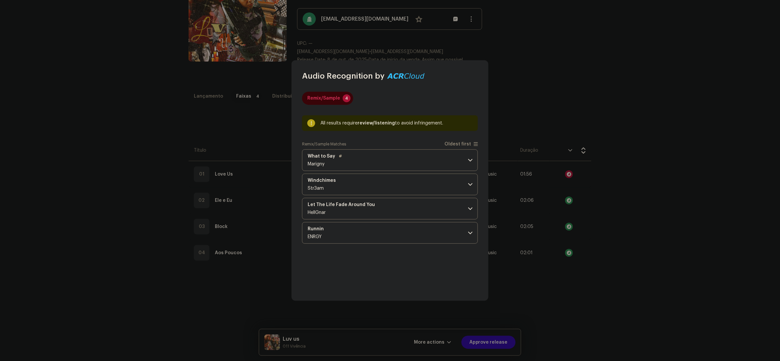
click at [400, 156] on p-accordion-header "What to Say Marigny" at bounding box center [390, 161] width 176 height 22
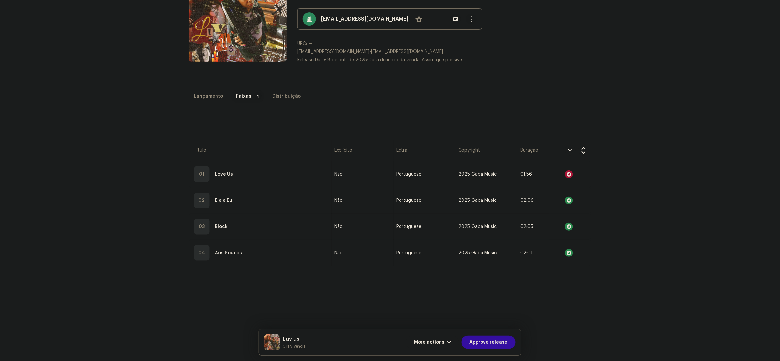
click at [647, 219] on div "Audio Recognition by Remix/Sample 4 All results require review/listening to avo…" at bounding box center [390, 180] width 780 height 361
click at [565, 173] on div at bounding box center [569, 175] width 8 height 8
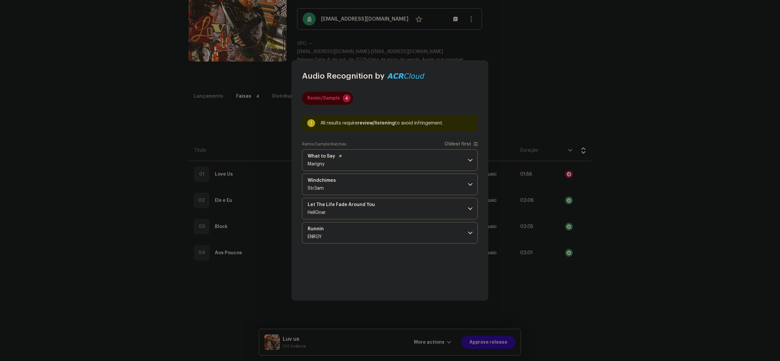
click at [393, 164] on p-accordion-header "What to Say Marigny" at bounding box center [390, 161] width 176 height 22
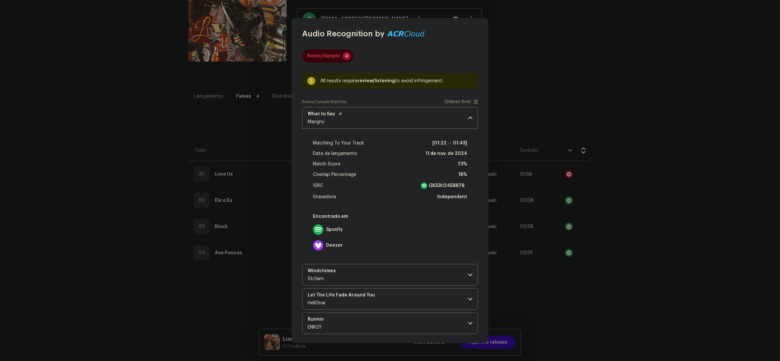
click at [388, 116] on p-accordion-header "What to Say Marigny" at bounding box center [390, 118] width 176 height 22
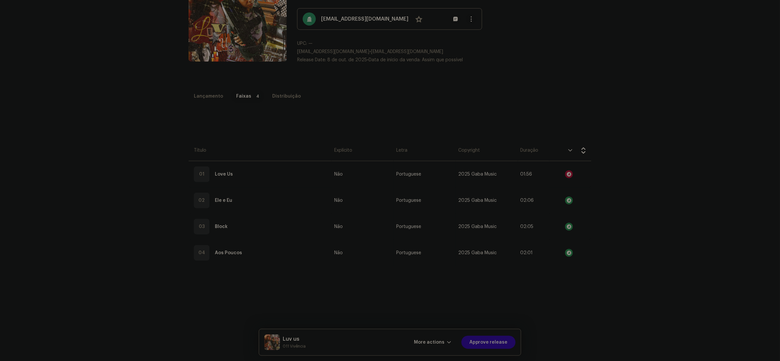
click at [661, 160] on div "Audio Recognition by Remix/Sample 4 All results require review/listening to avo…" at bounding box center [390, 180] width 780 height 361
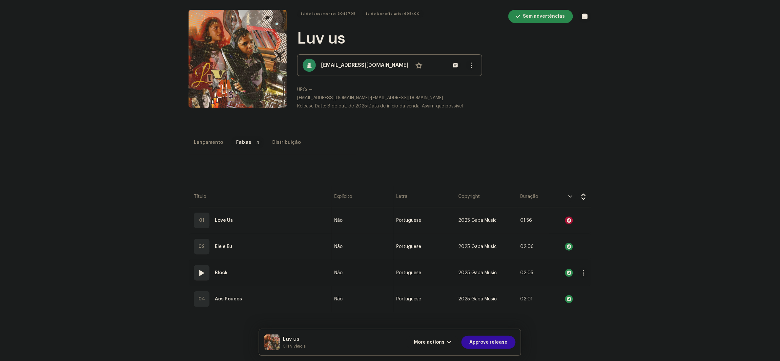
scroll to position [0, 0]
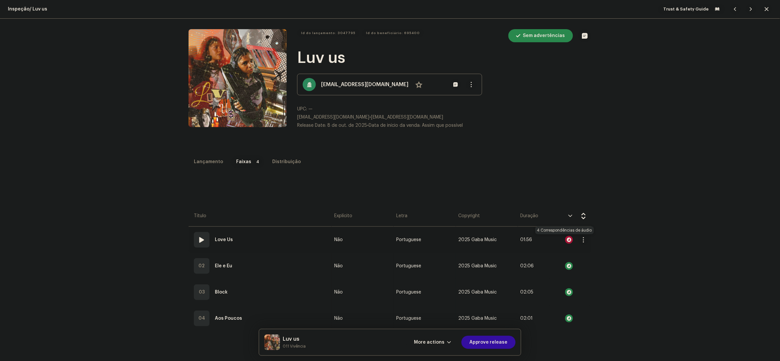
click at [565, 241] on div at bounding box center [569, 240] width 8 height 8
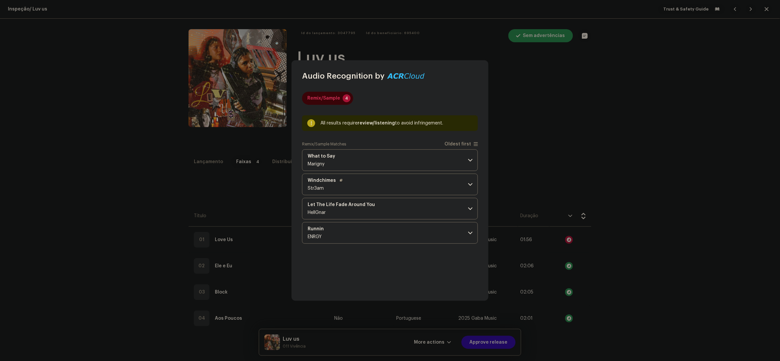
click at [401, 183] on p-accordion-header "Windchimes Str3am" at bounding box center [390, 185] width 176 height 22
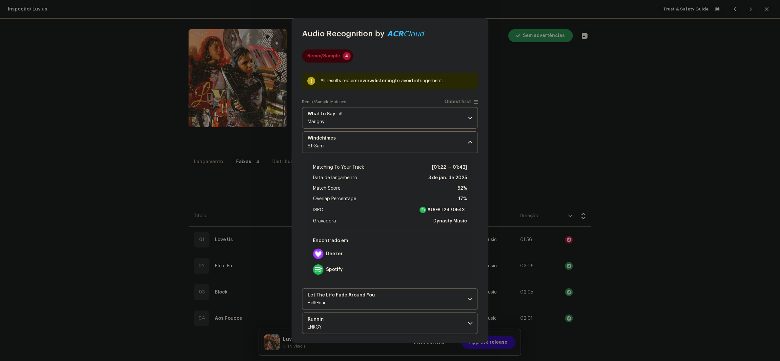
click at [386, 110] on p-accordion-header "What to Say Marigny" at bounding box center [390, 118] width 176 height 22
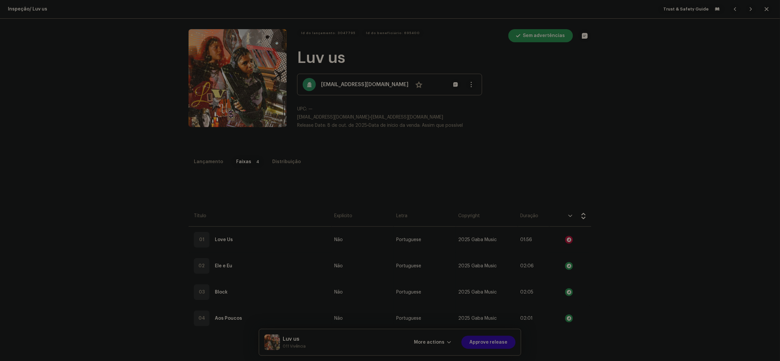
click at [595, 120] on div "Audio Recognition by Remix/Sample 4 All results require review/listening to avo…" at bounding box center [390, 180] width 780 height 361
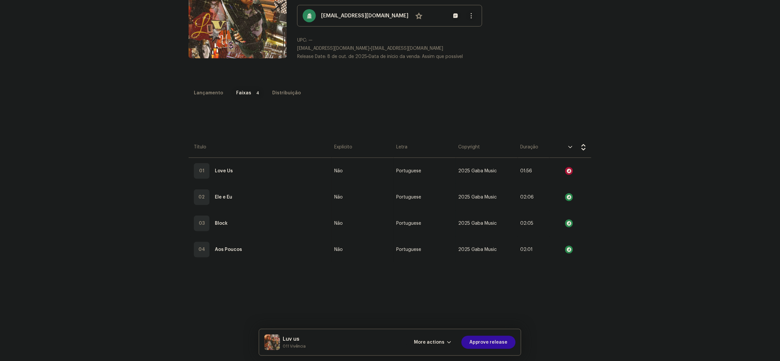
scroll to position [155, 0]
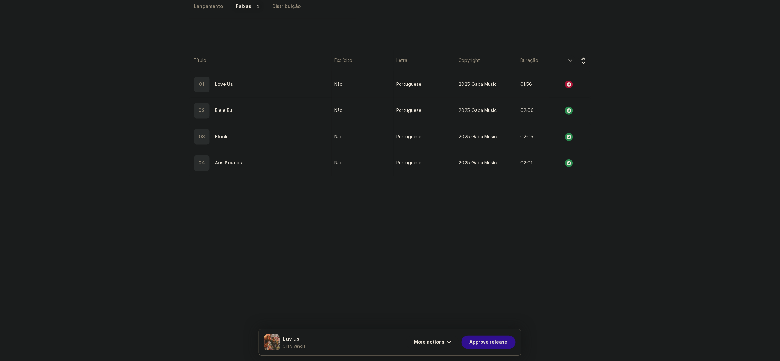
click at [486, 339] on span "Approve release" at bounding box center [488, 342] width 38 height 13
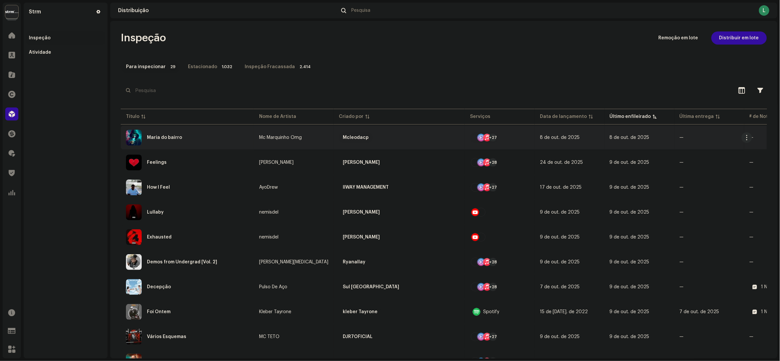
click at [206, 137] on div "Maria do bairro" at bounding box center [187, 138] width 123 height 16
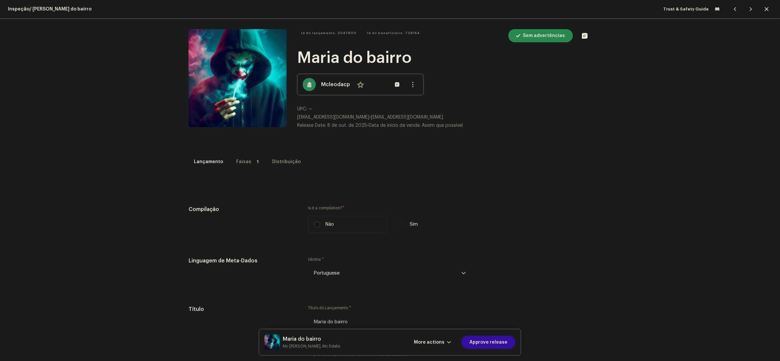
click at [254, 163] on p-badge "1" at bounding box center [258, 162] width 8 height 8
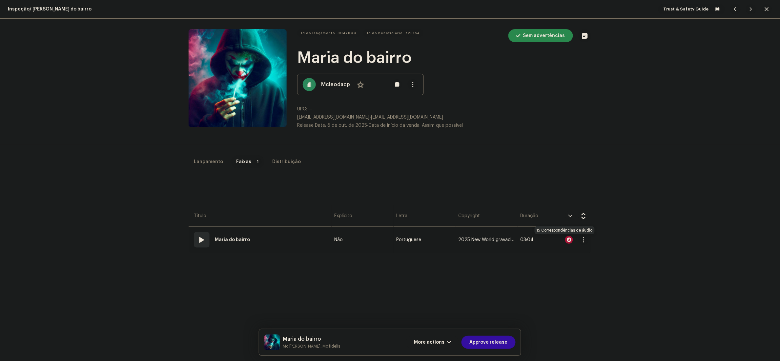
click at [565, 240] on div at bounding box center [569, 240] width 8 height 8
click at [646, 153] on div "Audio Recognition by Remix/Sample 15 All results require review/listening to av…" at bounding box center [390, 180] width 780 height 361
click at [567, 239] on div at bounding box center [569, 240] width 8 height 8
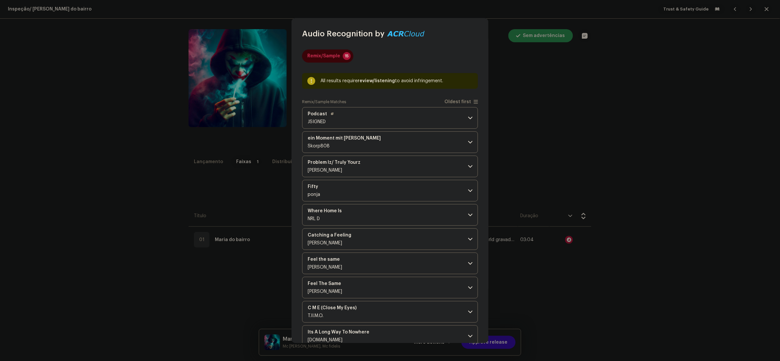
click at [397, 117] on p-accordion-header "Podcast JSIGNED" at bounding box center [390, 118] width 176 height 22
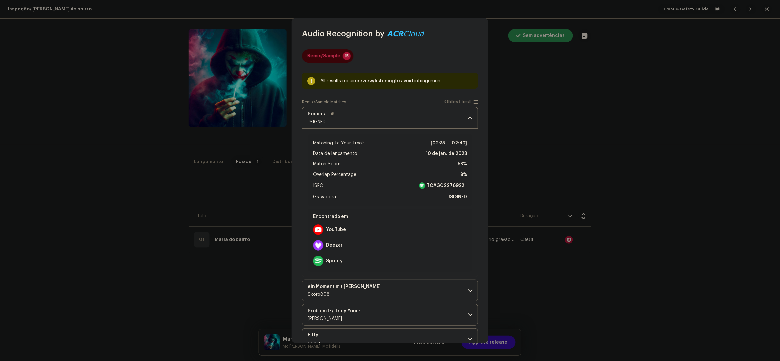
click at [397, 117] on p-accordion-header "Podcast JSIGNED" at bounding box center [390, 118] width 176 height 22
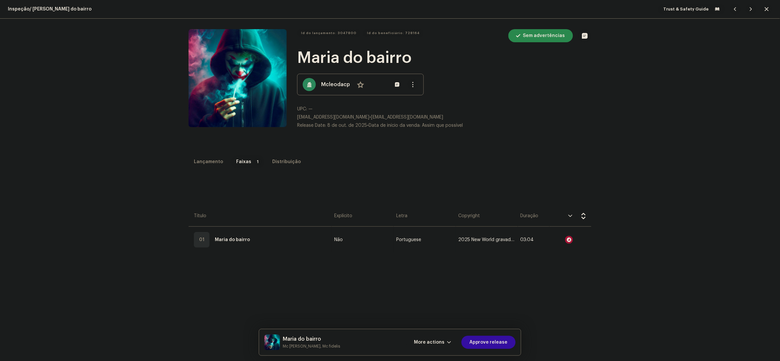
click at [689, 253] on div "Audio Recognition by Remix/Sample 15 All results require review/listening to av…" at bounding box center [390, 180] width 780 height 361
click at [549, 248] on td at bounding box center [570, 240] width 42 height 26
click at [565, 241] on div at bounding box center [569, 240] width 8 height 8
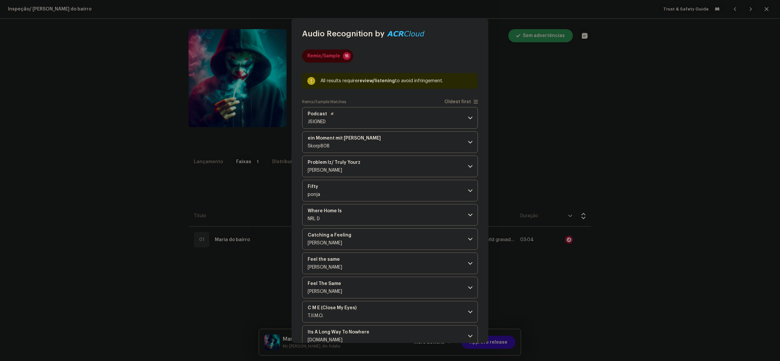
click at [390, 114] on p-accordion-header "Podcast JSIGNED" at bounding box center [390, 118] width 176 height 22
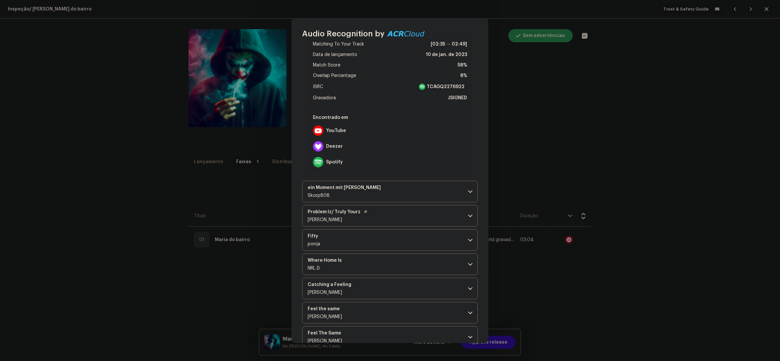
scroll to position [131, 0]
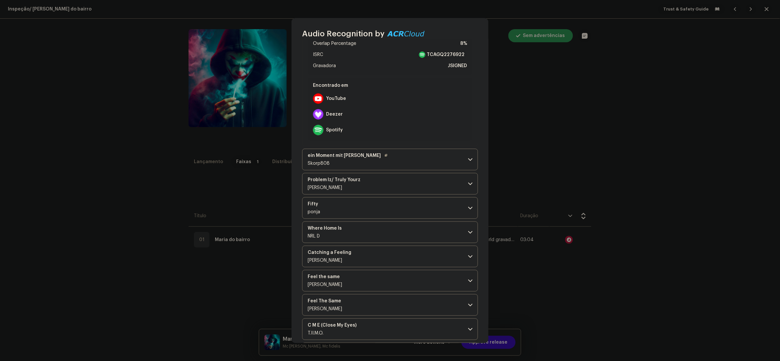
click at [389, 163] on p-accordion-header "ein Moment mit dier Skorp808" at bounding box center [390, 160] width 176 height 22
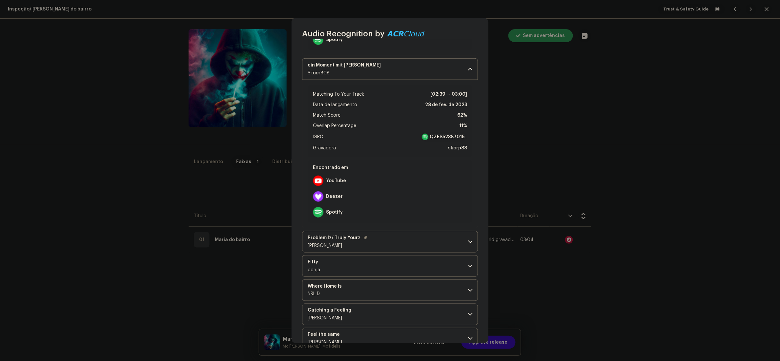
scroll to position [262, 0]
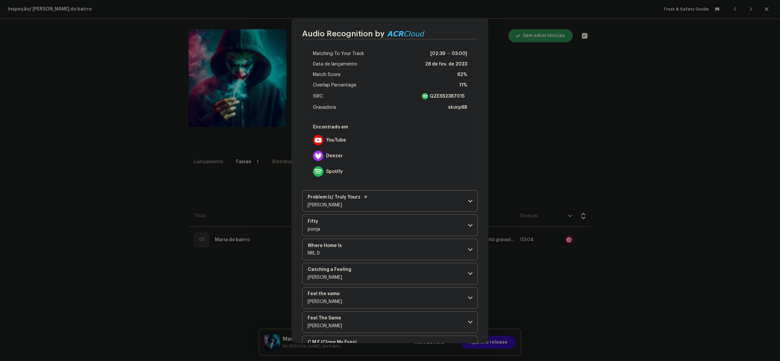
click at [400, 196] on p-accordion-header "Problem Iz/ Truly Yourz Crook" at bounding box center [390, 202] width 176 height 22
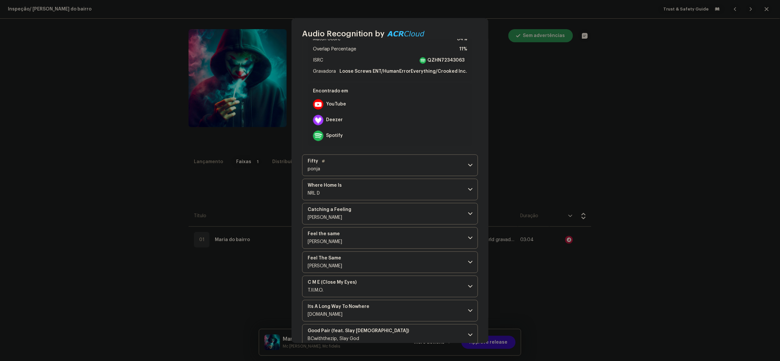
scroll to position [525, 0]
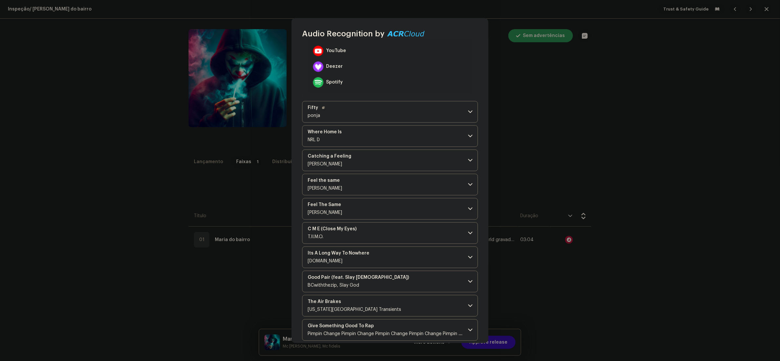
click at [398, 117] on p-accordion-header "Fifty ponja" at bounding box center [390, 112] width 176 height 22
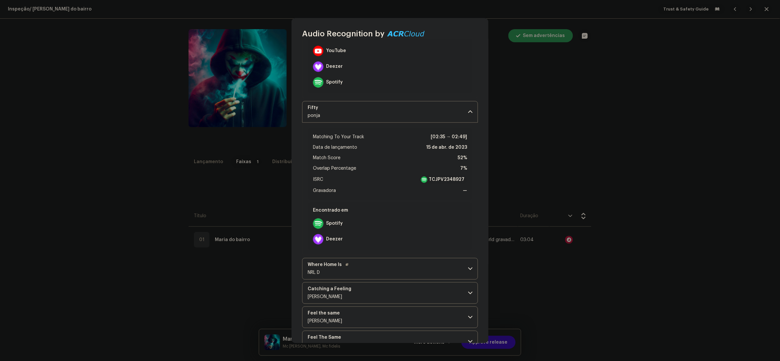
click at [399, 277] on p-accordion-header "Where Home Is NRL D" at bounding box center [390, 269] width 176 height 22
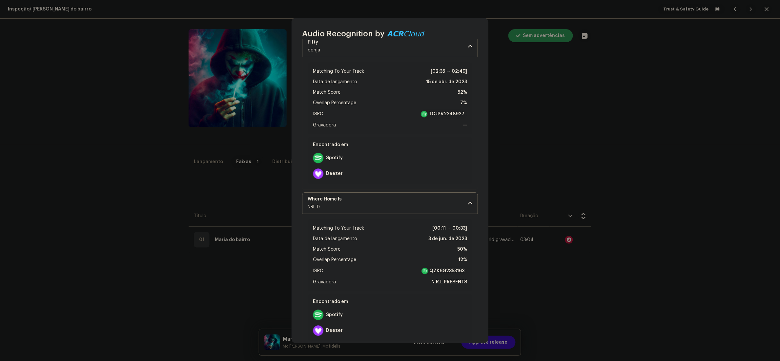
scroll to position [656, 0]
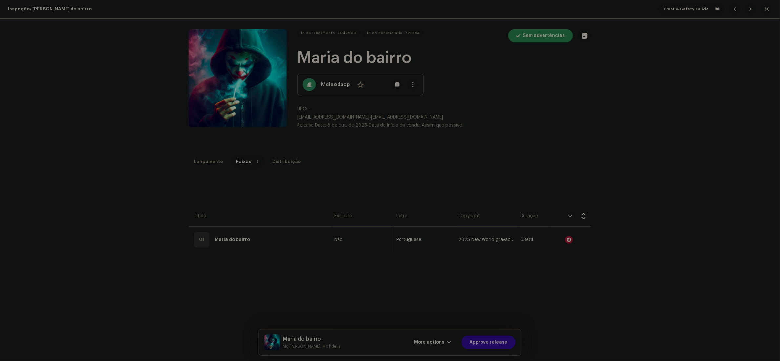
click at [589, 290] on div "Audio Recognition by Remix/Sample 15 All results require review/listening to av…" at bounding box center [390, 180] width 780 height 361
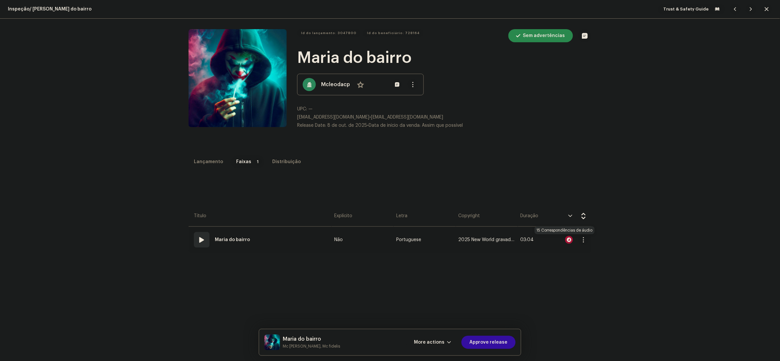
click at [565, 239] on div at bounding box center [569, 240] width 8 height 8
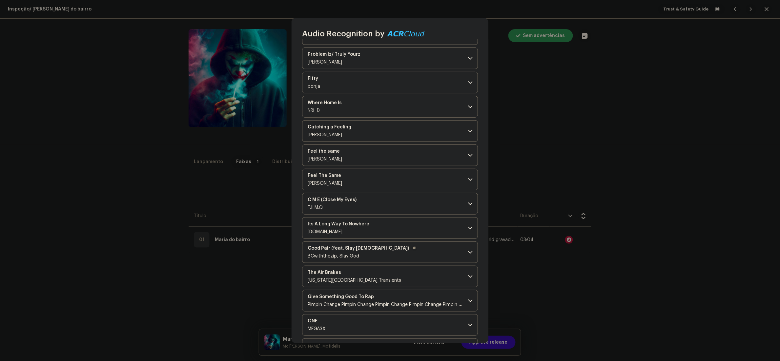
scroll to position [137, 0]
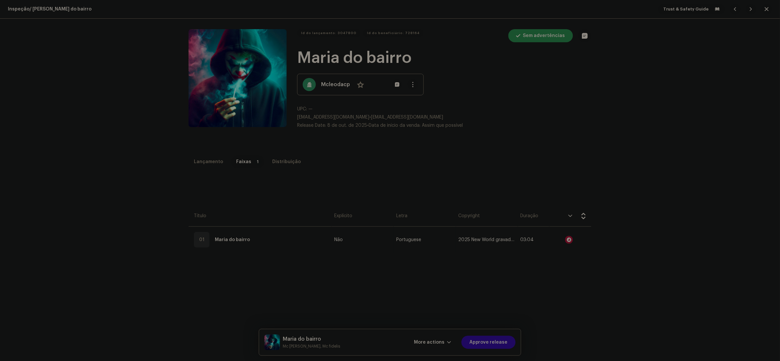
click at [568, 301] on div "Audio Recognition by Remix/Sample 15 All results require review/listening to av…" at bounding box center [390, 180] width 780 height 361
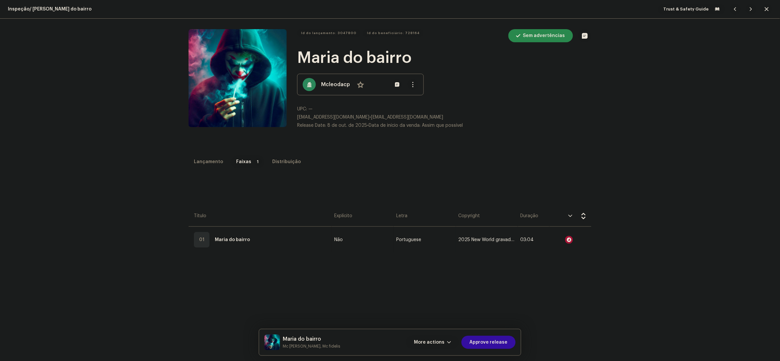
click at [444, 346] on span "More actions" at bounding box center [429, 342] width 31 height 13
click at [437, 301] on span "Falha e Retorno" at bounding box center [435, 300] width 36 height 5
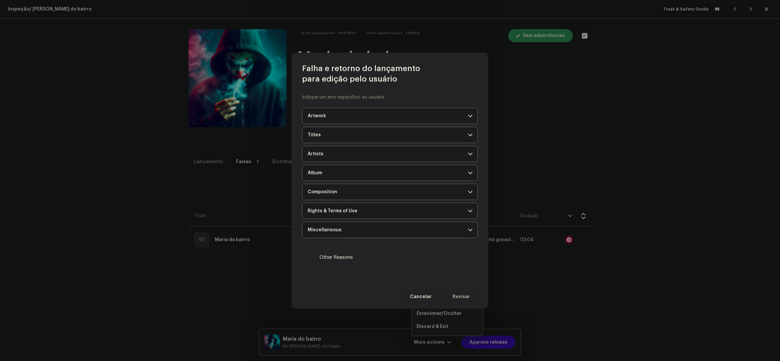
click at [334, 257] on span "Other Reasons" at bounding box center [336, 257] width 33 height 7
click at [314, 257] on input "Other Reasons" at bounding box center [311, 258] width 7 height 7
checkbox input "true"
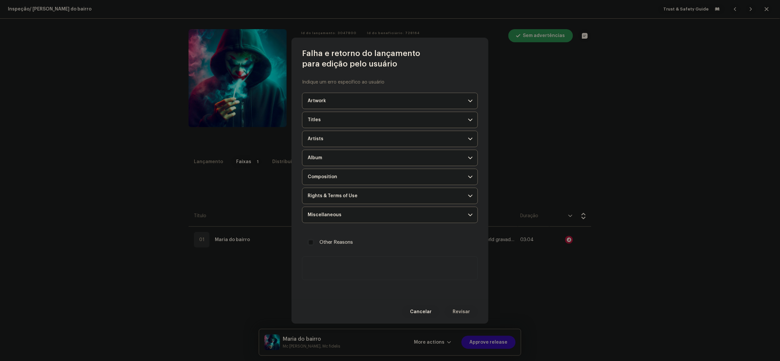
click at [351, 276] on textarea at bounding box center [390, 269] width 176 height 24
paste textarea "Durante a inspeção, identificamos que uma ou mais faixas do seu lançamento são …"
type textarea "Durante a inspeção, identificamos que uma ou mais faixas do seu lançamento são …"
click at [469, 315] on span "Revisar" at bounding box center [461, 312] width 17 height 13
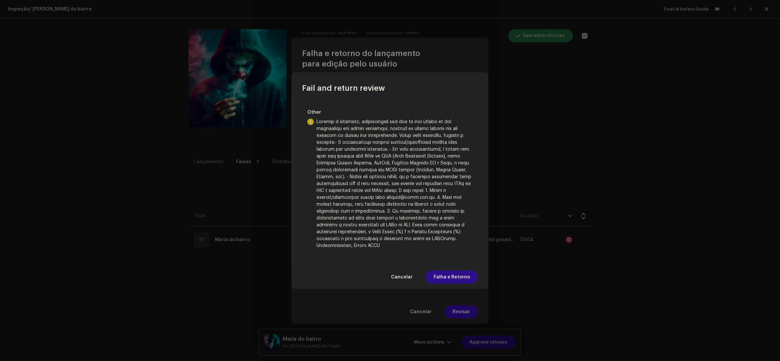
click at [455, 277] on span "Falha e Retorno" at bounding box center [452, 277] width 36 height 13
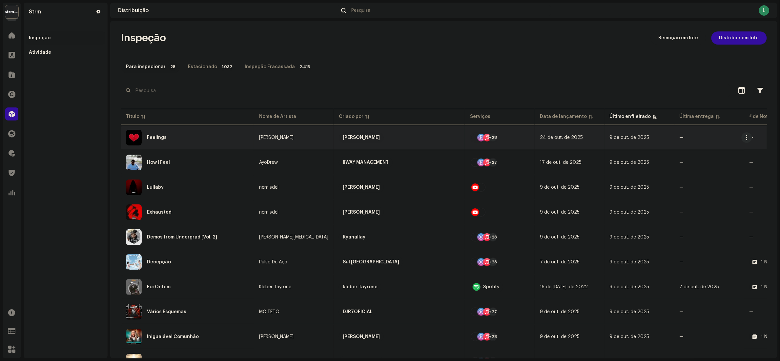
click at [189, 135] on div "Feelings" at bounding box center [187, 138] width 123 height 16
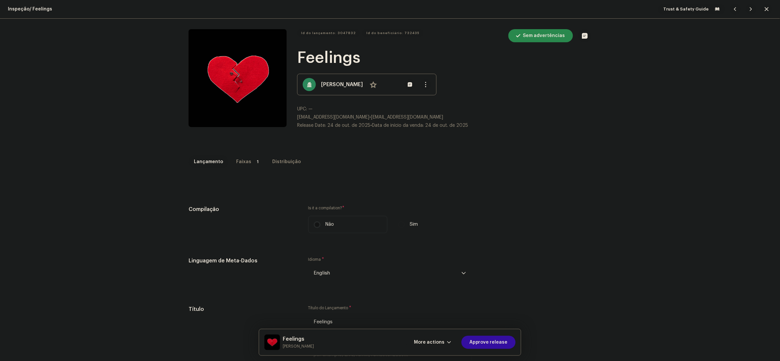
click at [245, 159] on p-tab "Faixas 1" at bounding box center [247, 161] width 33 height 13
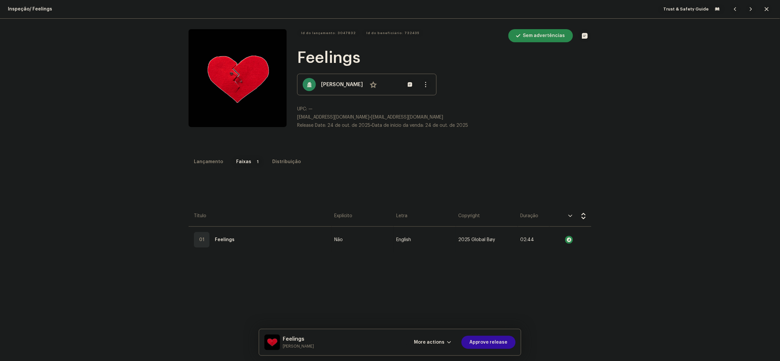
click at [496, 349] on div "More actions Approve release" at bounding box center [461, 343] width 110 height 16
click at [494, 343] on span "Approve release" at bounding box center [488, 342] width 38 height 13
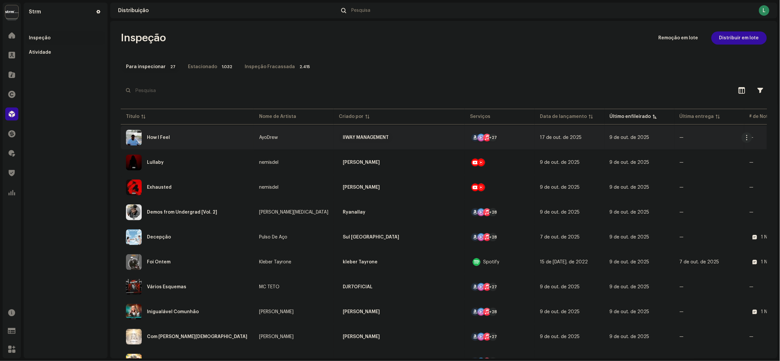
click at [213, 140] on div "How I Feel" at bounding box center [187, 138] width 123 height 16
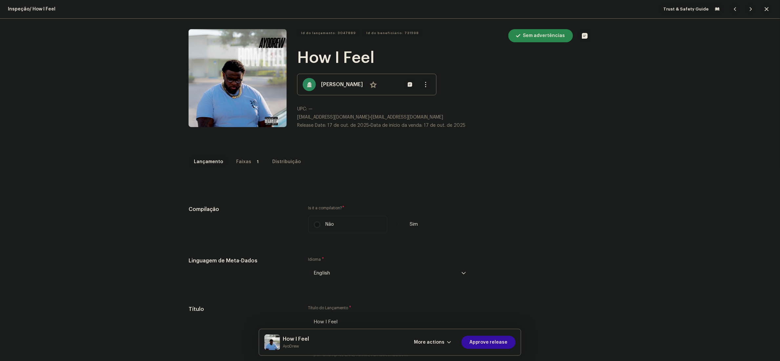
click at [242, 163] on div "Faixas" at bounding box center [243, 161] width 15 height 13
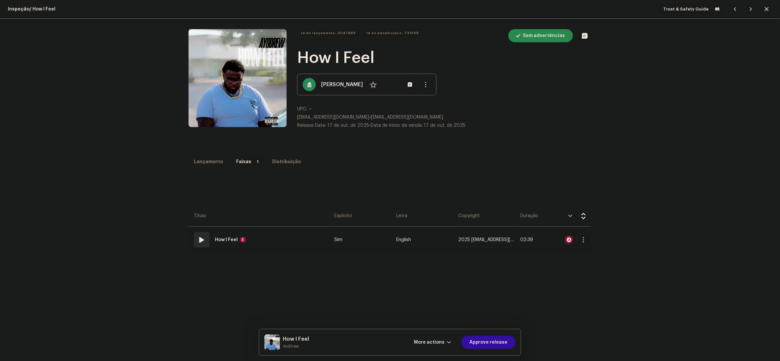
click at [566, 236] on div at bounding box center [570, 240] width 37 height 13
click at [565, 239] on div at bounding box center [569, 240] width 8 height 8
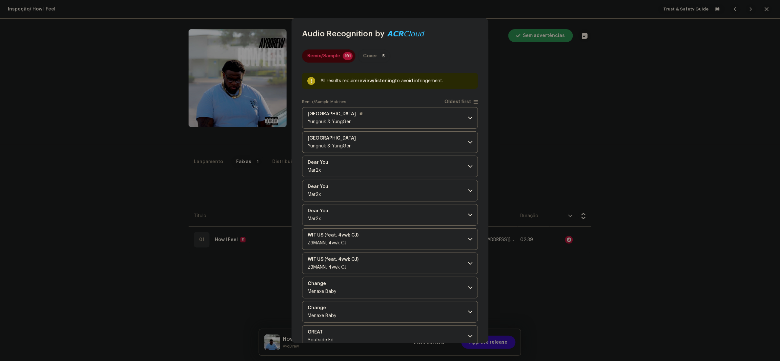
click at [406, 119] on p-accordion-header "Long Road Yungnuk & YungGen" at bounding box center [390, 118] width 176 height 22
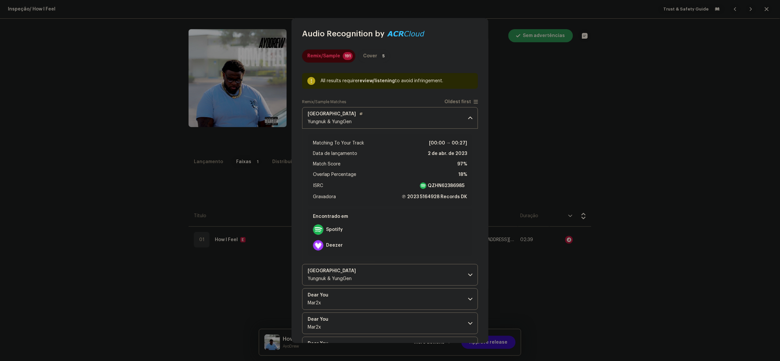
click at [406, 119] on p-accordion-header "Long Road Yungnuk & YungGen" at bounding box center [390, 118] width 176 height 22
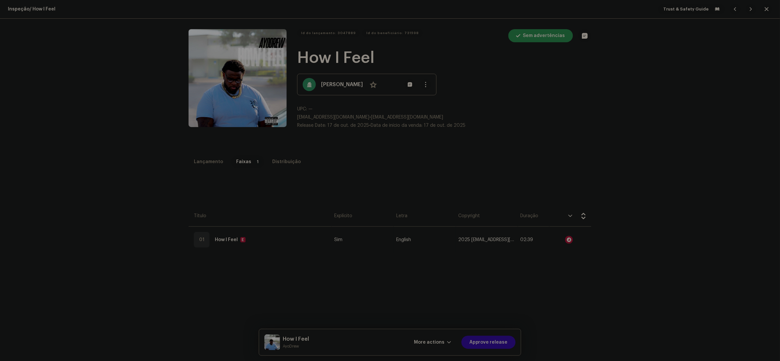
click at [530, 311] on div "Audio Recognition by Remix/Sample 191 Cover 5 All results require review/listen…" at bounding box center [390, 180] width 780 height 361
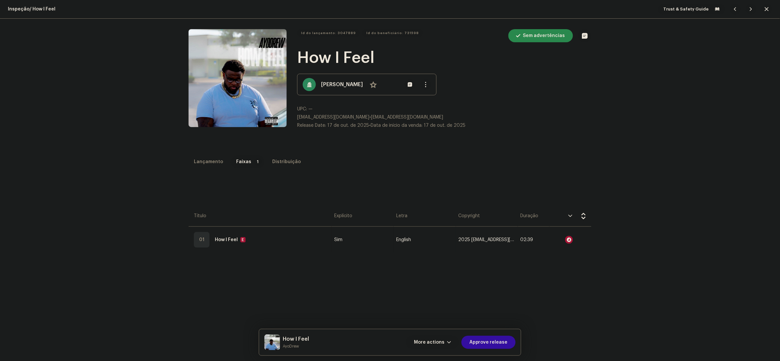
click at [449, 339] on button "More actions" at bounding box center [432, 342] width 53 height 13
click at [439, 299] on span "Falha e Retorno" at bounding box center [435, 300] width 36 height 5
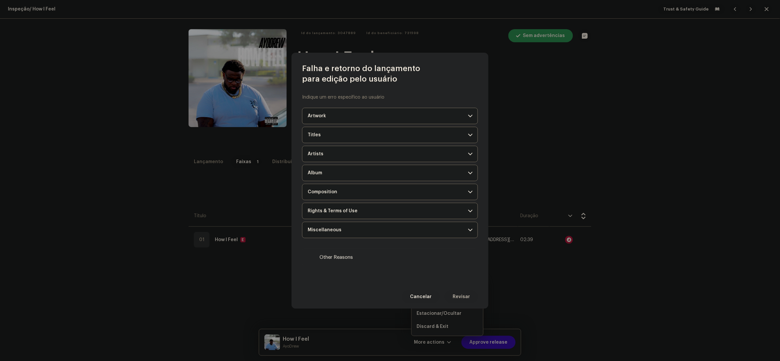
click at [335, 263] on label "Other Reasons" at bounding box center [390, 258] width 176 height 18
click at [314, 261] on input "Other Reasons" at bounding box center [311, 258] width 7 height 7
checkbox input "true"
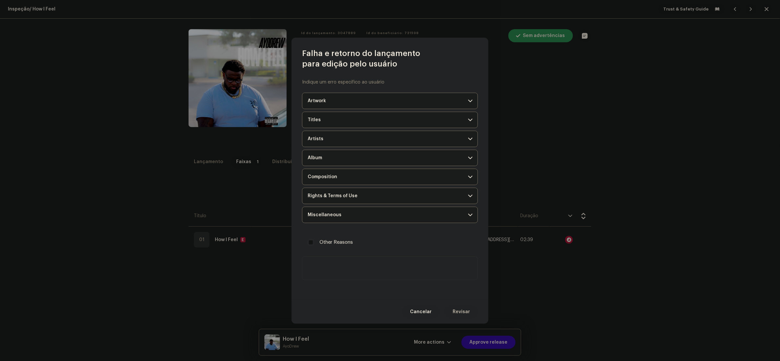
click at [355, 269] on textarea at bounding box center [390, 269] width 176 height 24
paste textarea "During our inspection, we identified that one or more tracks in your release ar…"
type textarea "During our inspection, we identified that one or more tracks in your release ar…"
click at [465, 313] on span "Revisar" at bounding box center [461, 312] width 17 height 13
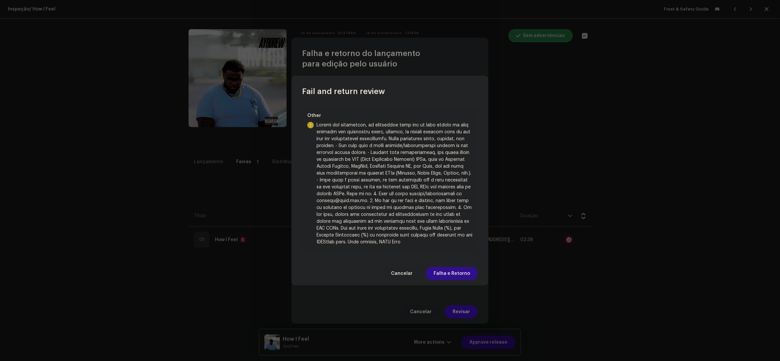
click at [464, 271] on span "Falha e Retorno" at bounding box center [452, 273] width 36 height 13
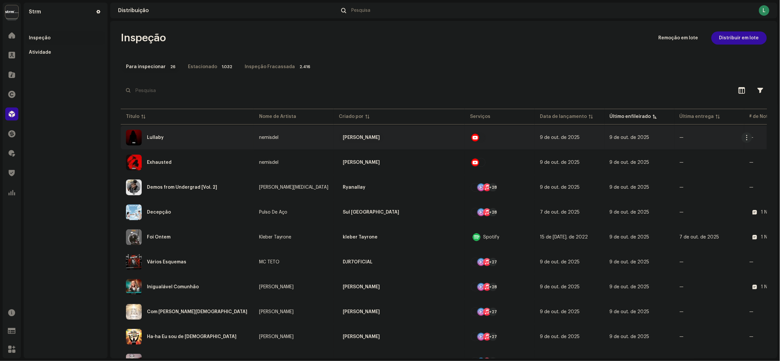
click at [178, 142] on div "Lullaby" at bounding box center [187, 138] width 123 height 16
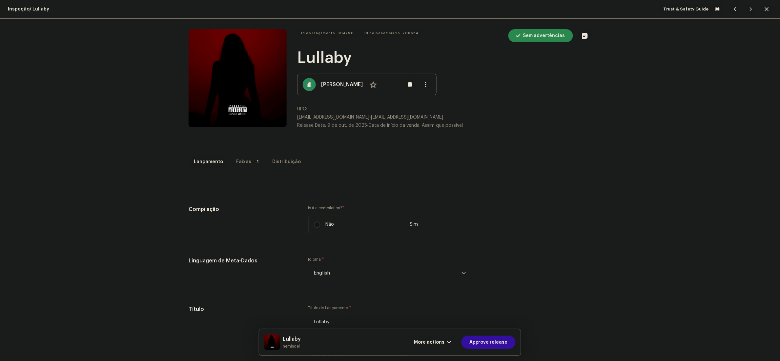
click at [242, 158] on div "Faixas" at bounding box center [243, 161] width 15 height 13
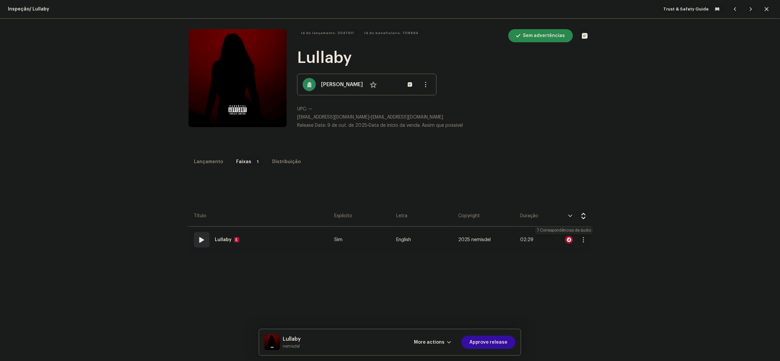
click at [566, 240] on div at bounding box center [569, 240] width 8 height 8
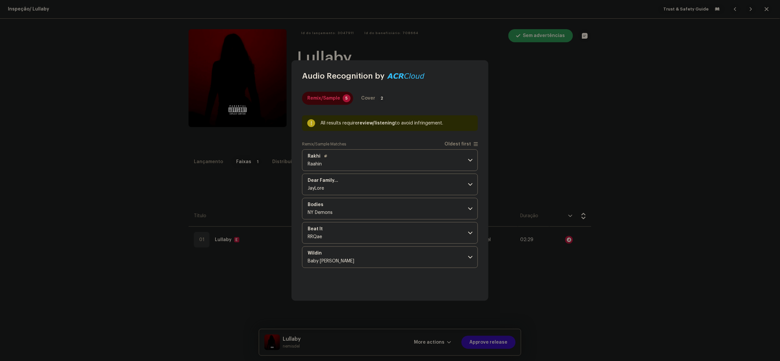
click at [391, 158] on p-accordion-header "Rakhi Raahin" at bounding box center [390, 161] width 176 height 22
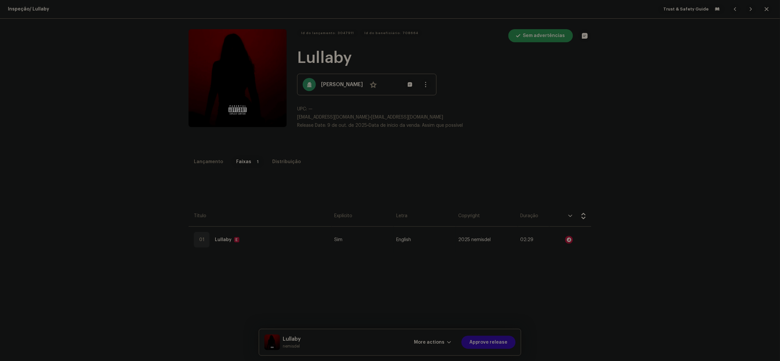
click at [587, 183] on div "Audio Recognition by Remix/Sample 5 Cover 2 All results require review/listenin…" at bounding box center [390, 180] width 780 height 361
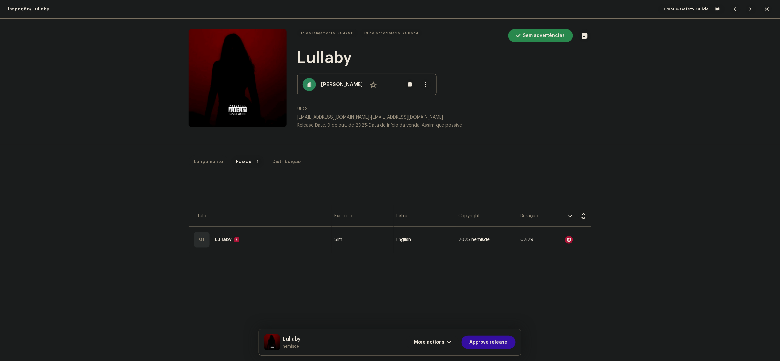
click at [217, 156] on div "Lançamento Faixas 1 Distribuição" at bounding box center [390, 161] width 403 height 13
click at [214, 158] on div "Lançamento" at bounding box center [208, 161] width 29 height 13
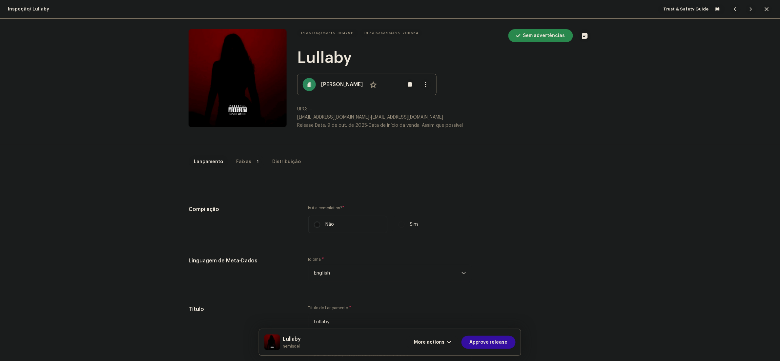
click at [241, 163] on div "Faixas" at bounding box center [243, 161] width 15 height 13
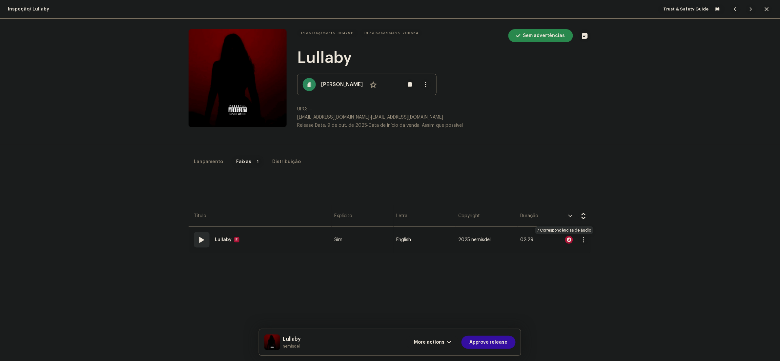
click at [565, 241] on div at bounding box center [569, 240] width 8 height 8
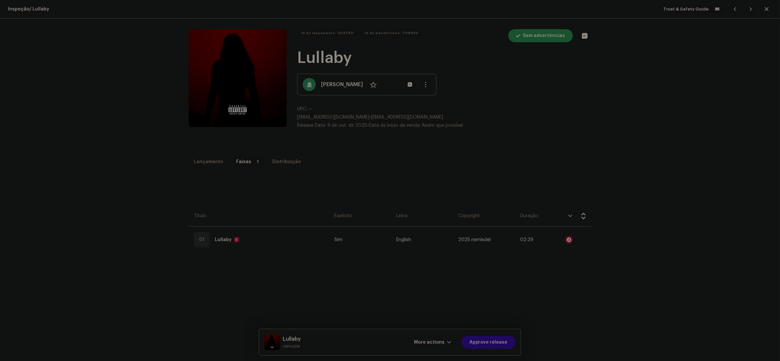
click at [689, 256] on div "Audio Recognition by Remix/Sample 5 Cover 2 All results require review/listenin…" at bounding box center [390, 180] width 780 height 361
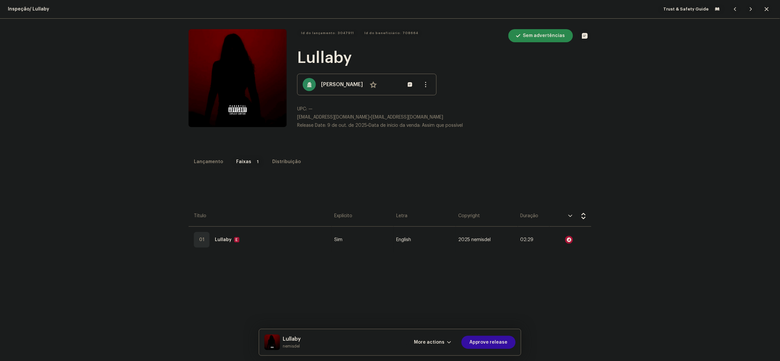
click at [762, 12] on button "button" at bounding box center [767, 9] width 10 height 10
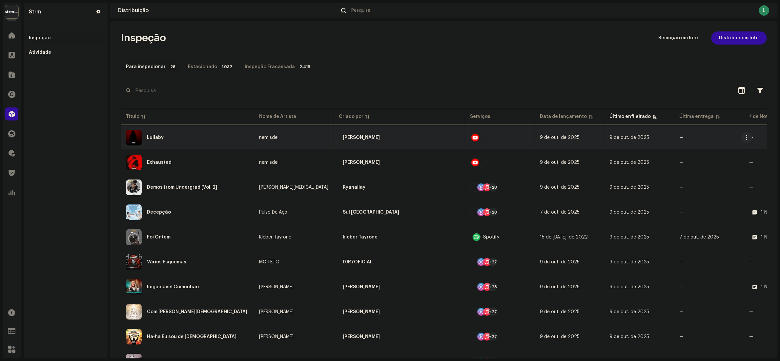
click at [200, 137] on div "Lullaby" at bounding box center [187, 138] width 123 height 16
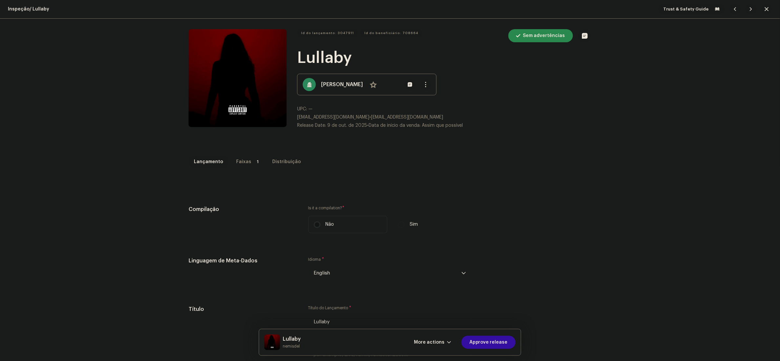
click at [249, 153] on div "Inspeção / Lullaby Trust & Safety Guide Id do lançamento: 3047911 Id do benefic…" at bounding box center [390, 180] width 780 height 361
click at [254, 159] on p-badge "1" at bounding box center [258, 162] width 8 height 8
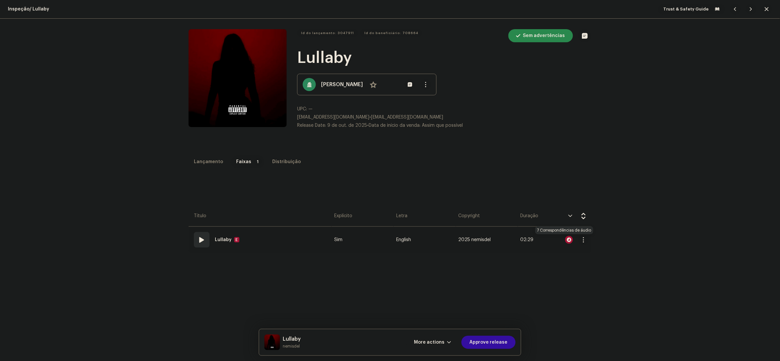
click at [565, 242] on div at bounding box center [569, 240] width 8 height 8
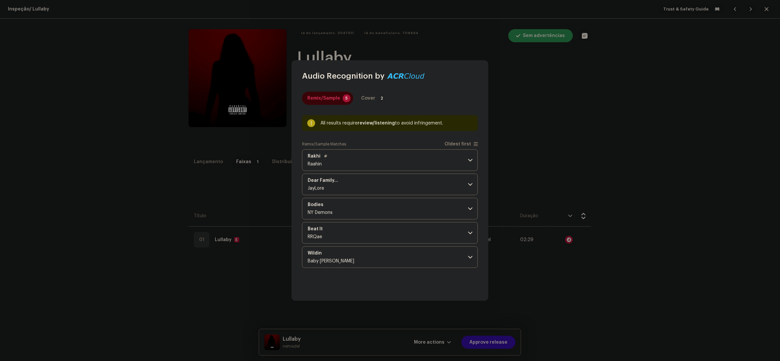
click at [385, 162] on p-accordion-header "Rakhi Raahin" at bounding box center [390, 161] width 176 height 22
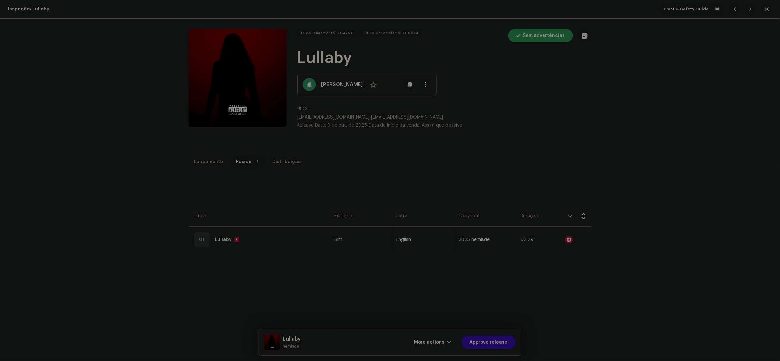
click at [538, 160] on div "Audio Recognition by Remix/Sample 5 Cover 2 All results require review/listenin…" at bounding box center [390, 180] width 780 height 361
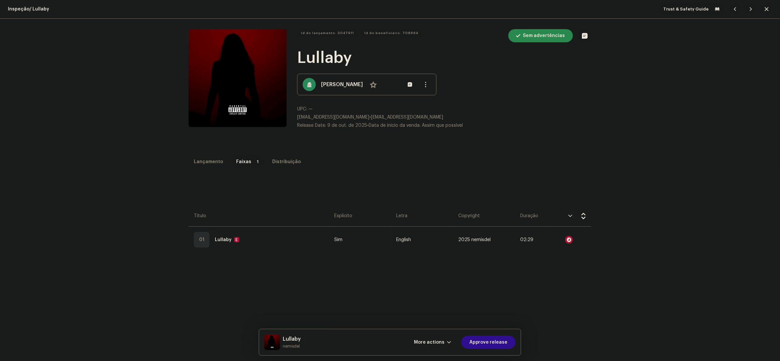
click at [497, 347] on span "Approve release" at bounding box center [488, 342] width 38 height 13
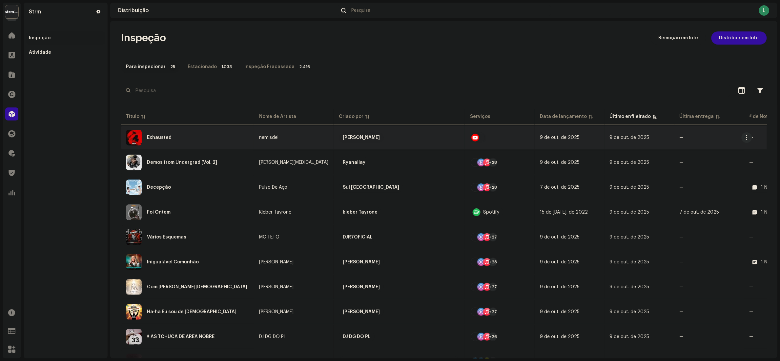
click at [183, 137] on div "Exhausted" at bounding box center [187, 138] width 123 height 16
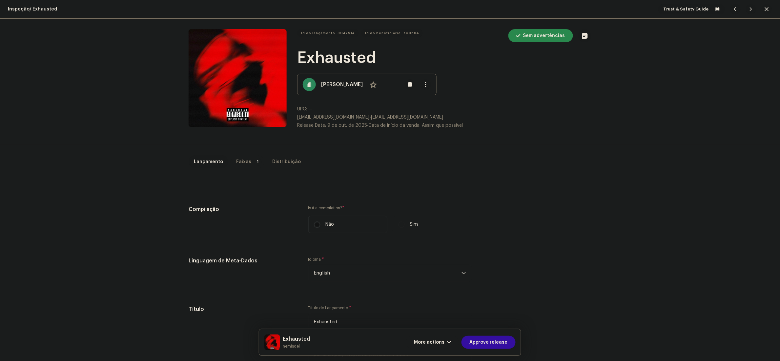
click at [239, 159] on div "Faixas" at bounding box center [243, 161] width 15 height 13
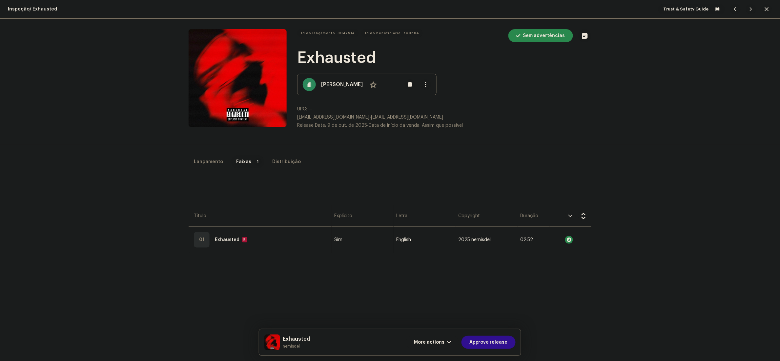
click at [495, 340] on span "Approve release" at bounding box center [488, 342] width 38 height 13
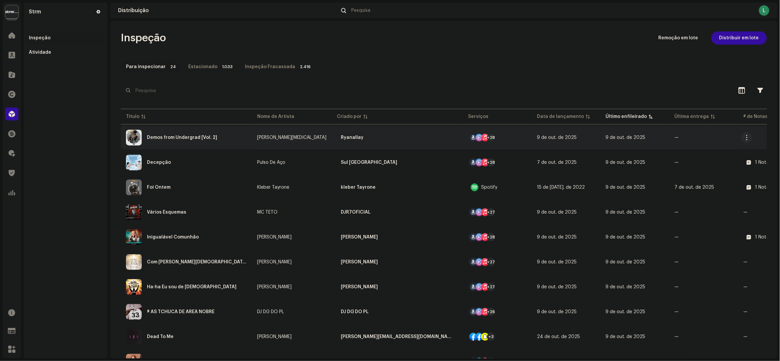
click at [228, 139] on div "Demos from Undergrad [Vol. 2]" at bounding box center [186, 138] width 121 height 16
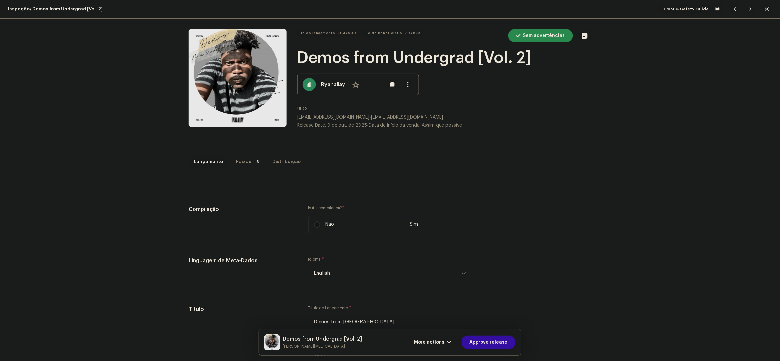
drag, startPoint x: 242, startPoint y: 157, endPoint x: 241, endPoint y: 161, distance: 4.7
click at [240, 156] on div "Faixas" at bounding box center [243, 161] width 15 height 13
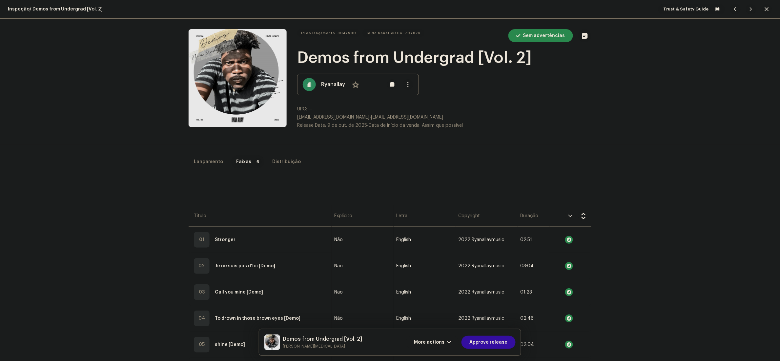
click at [502, 335] on div "More actions Approve release" at bounding box center [461, 343] width 110 height 16
click at [502, 339] on span "Approve release" at bounding box center [488, 342] width 38 height 13
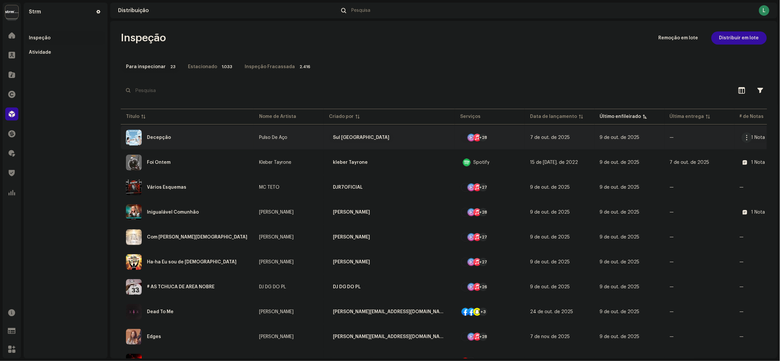
click at [203, 140] on div "Decepção" at bounding box center [187, 138] width 123 height 16
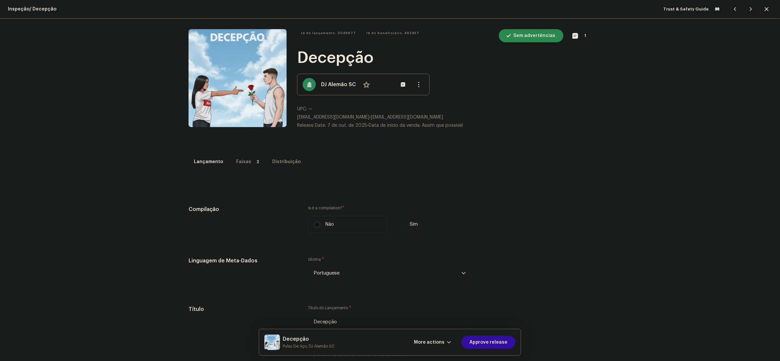
click at [242, 164] on div "Faixas" at bounding box center [243, 161] width 15 height 13
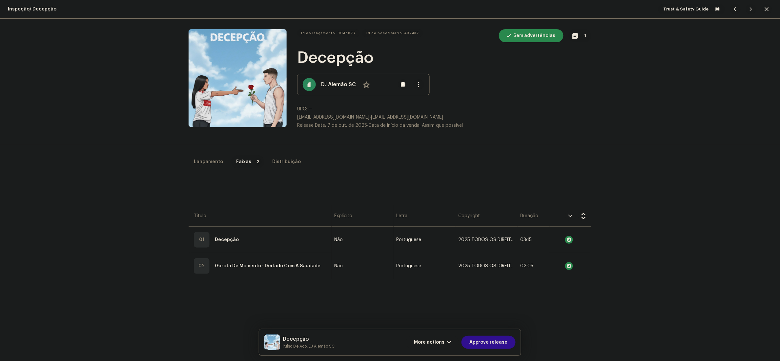
click at [503, 345] on span "Approve release" at bounding box center [488, 342] width 38 height 13
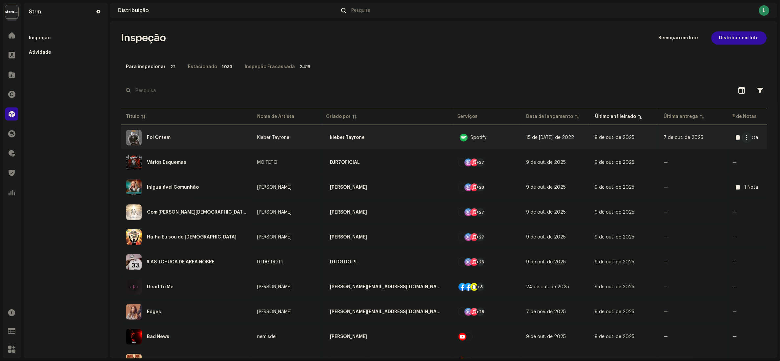
click at [224, 138] on div "Foi Ontem" at bounding box center [186, 138] width 121 height 16
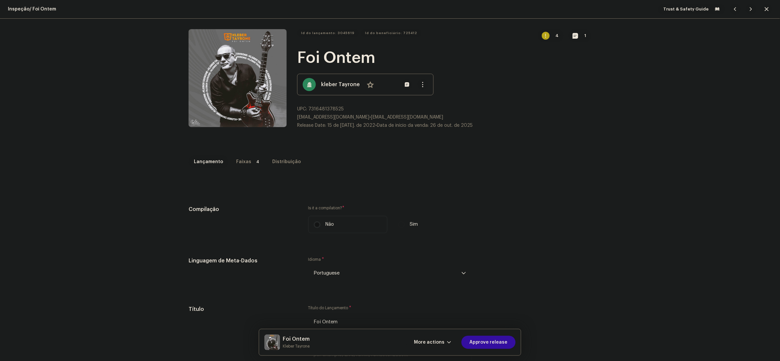
click at [240, 161] on div "Faixas" at bounding box center [243, 161] width 15 height 13
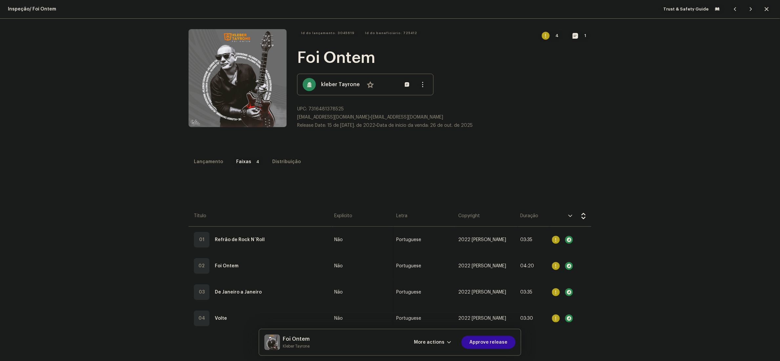
click at [570, 42] on button "1" at bounding box center [580, 35] width 23 height 13
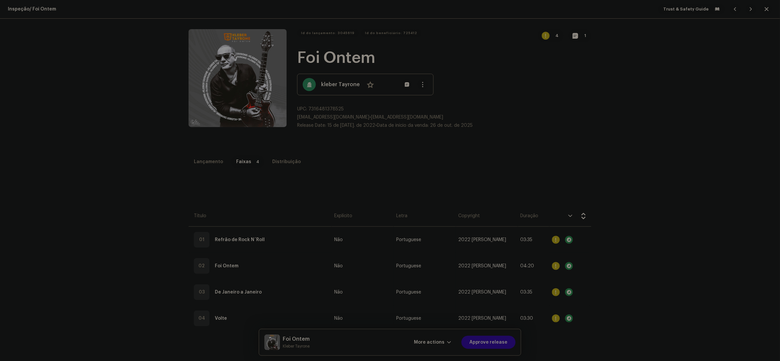
click at [563, 174] on div "Notas de lançamento [PERSON_NAME][EMAIL_ADDRESS][DOMAIN_NAME] 7 de out. de 2025…" at bounding box center [390, 180] width 780 height 361
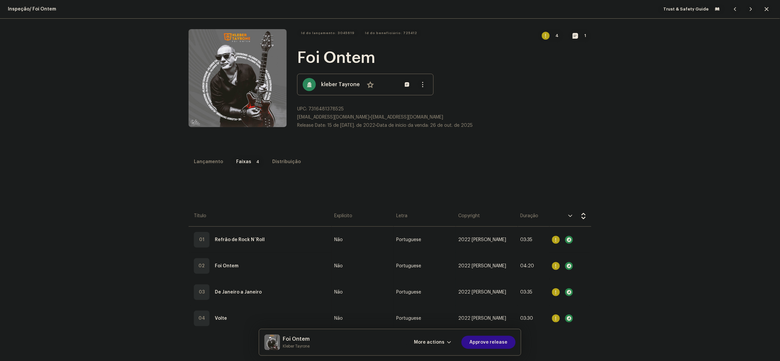
click at [498, 343] on span "Approve release" at bounding box center [488, 342] width 38 height 13
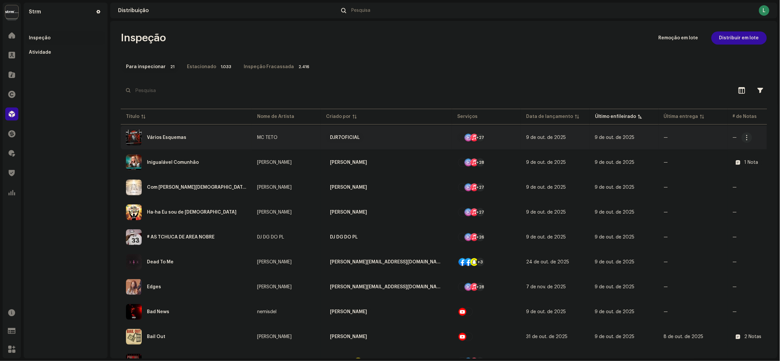
click at [225, 139] on div "Vários Esquemas" at bounding box center [186, 138] width 121 height 16
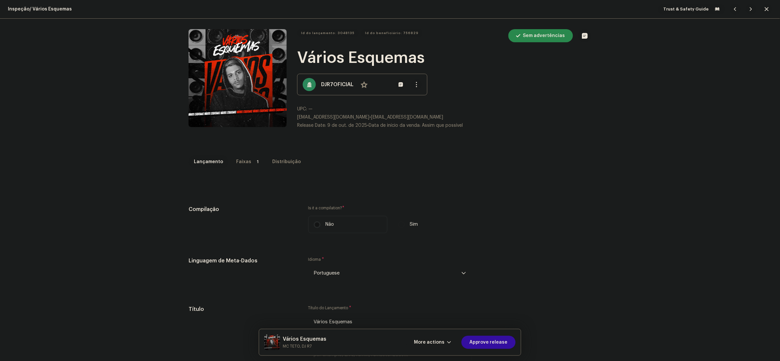
click at [236, 163] on div "Faixas" at bounding box center [243, 161] width 15 height 13
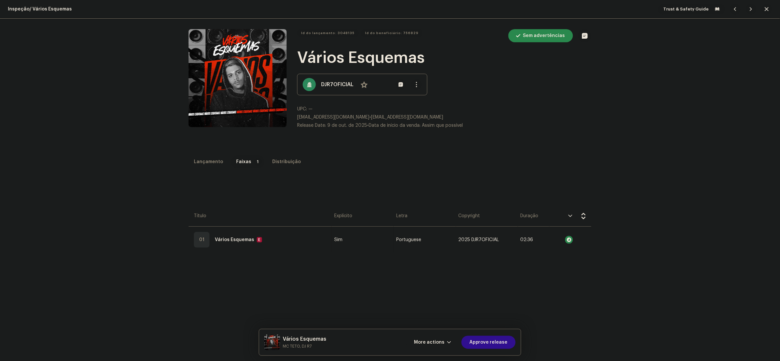
click at [505, 344] on span "Approve release" at bounding box center [488, 342] width 38 height 13
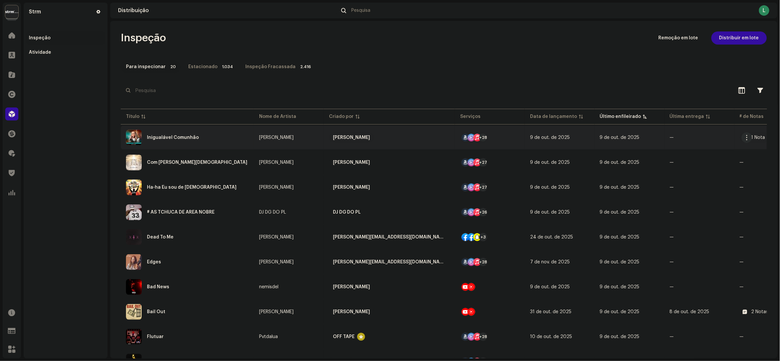
click at [204, 143] on div "Inigualável Comunhão" at bounding box center [187, 138] width 123 height 16
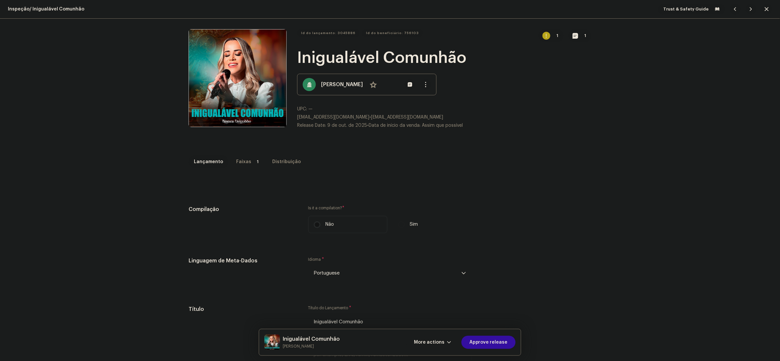
click at [241, 158] on div "Faixas" at bounding box center [243, 161] width 15 height 13
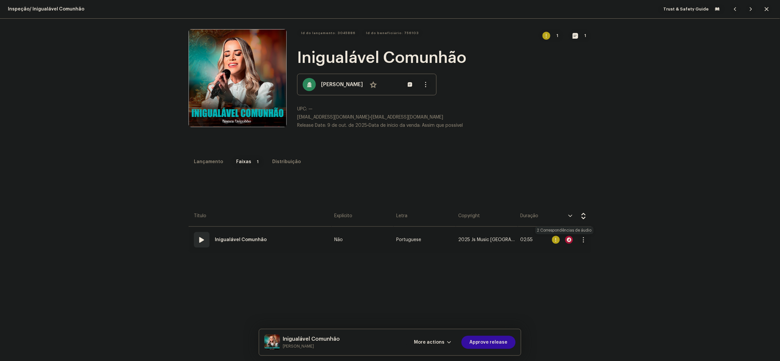
click at [565, 241] on div at bounding box center [569, 240] width 8 height 8
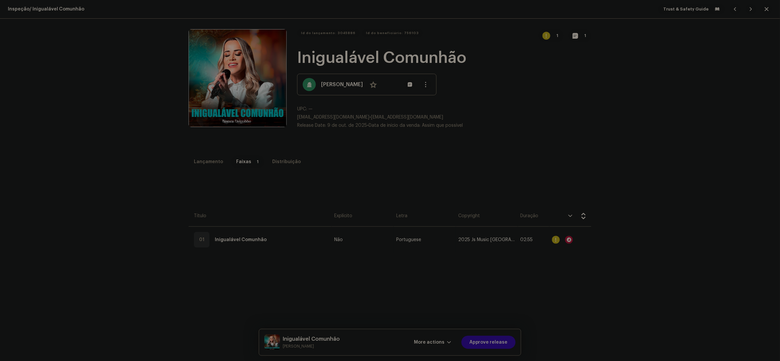
click at [570, 145] on div "Audio Recognition by Cover 2 All results require review/listening to avoid infr…" at bounding box center [390, 180] width 780 height 361
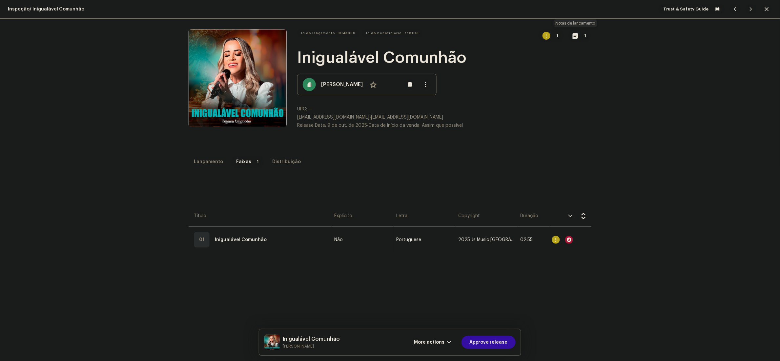
click at [573, 36] on span "button" at bounding box center [576, 35] width 6 height 5
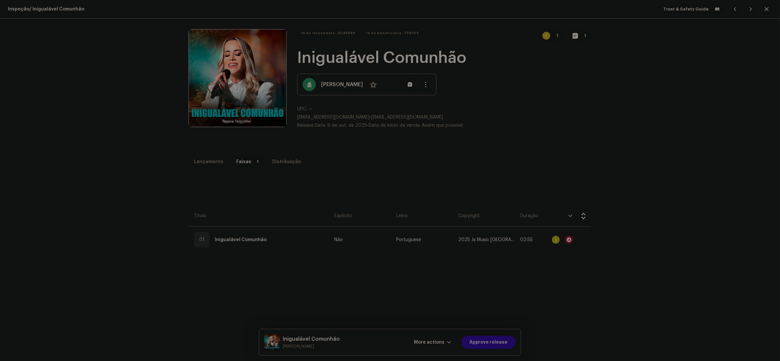
click at [547, 157] on div "Notas de lançamento [EMAIL_ADDRESS][DOMAIN_NAME] 7 de out. de 2025 AUTO NOTE - …" at bounding box center [390, 180] width 780 height 361
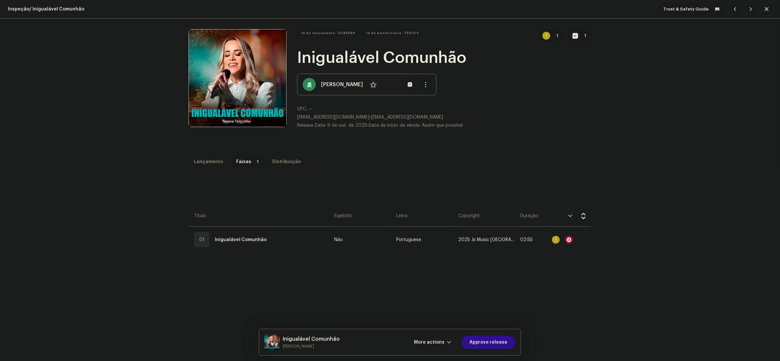
click at [493, 346] on span "Approve release" at bounding box center [488, 342] width 38 height 13
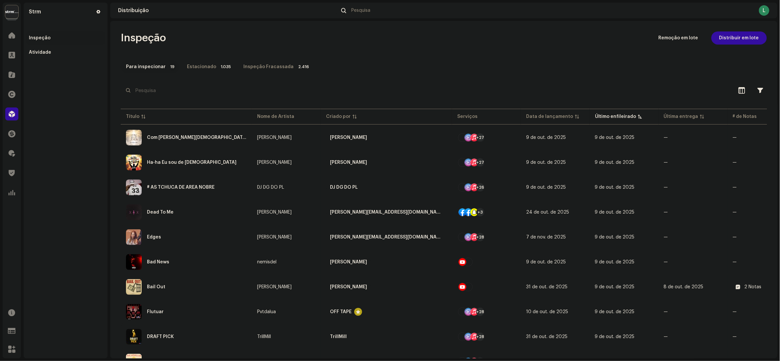
drag, startPoint x: 476, startPoint y: 46, endPoint x: 481, endPoint y: 48, distance: 5.4
click at [479, 47] on div "Inspeção Remoção em lote Distribuir em lote Para inspecionar 19 Estacionado 1.0…" at bounding box center [443, 323] width 667 height 584
